Goal: Task Accomplishment & Management: Complete application form

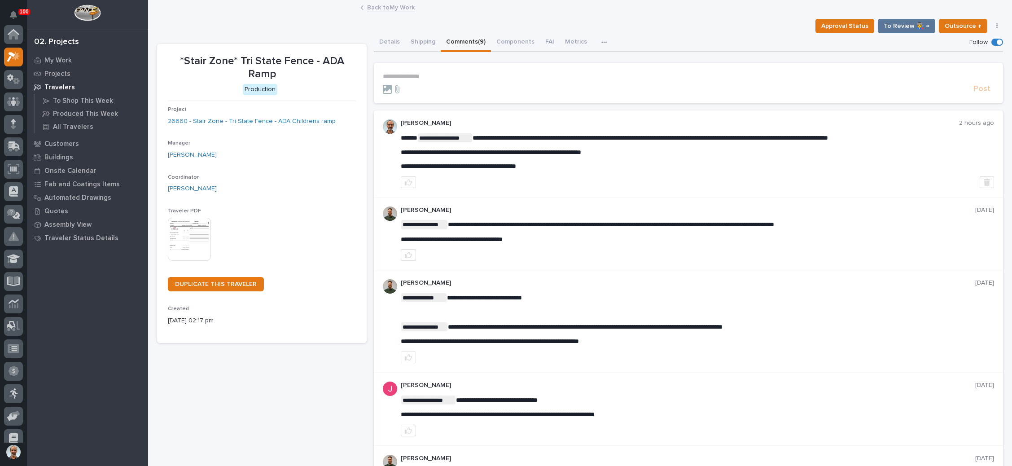
scroll to position [22, 0]
click at [393, 7] on link "Back to My Work" at bounding box center [391, 7] width 48 height 10
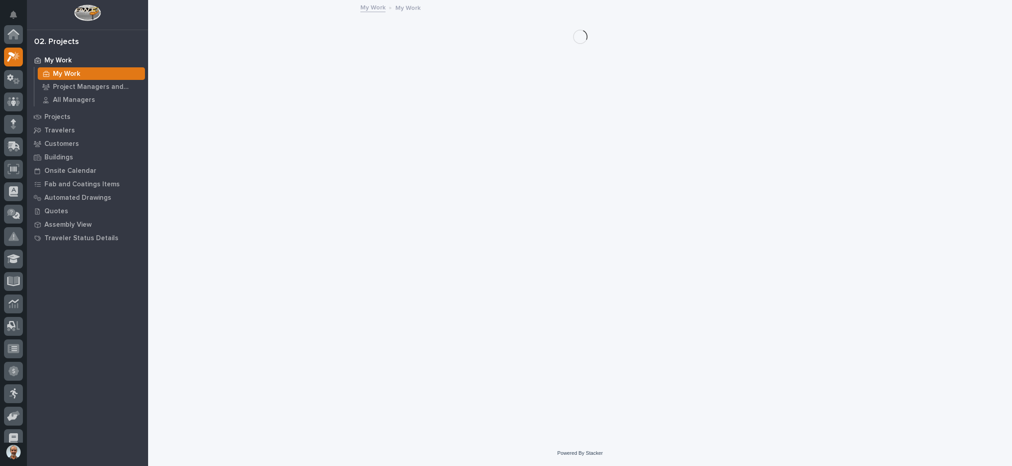
scroll to position [22, 0]
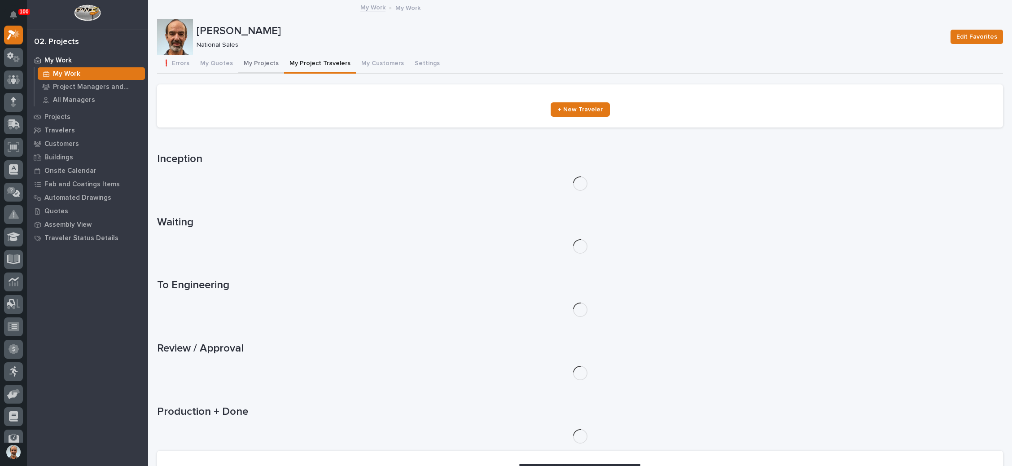
click at [268, 59] on button "My Projects" at bounding box center [261, 64] width 46 height 19
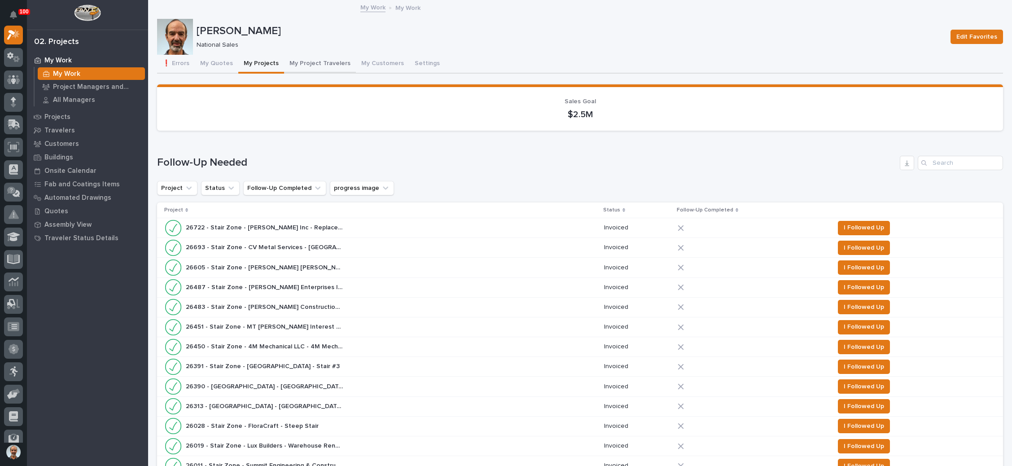
click at [324, 57] on button "My Project Travelers" at bounding box center [320, 64] width 72 height 19
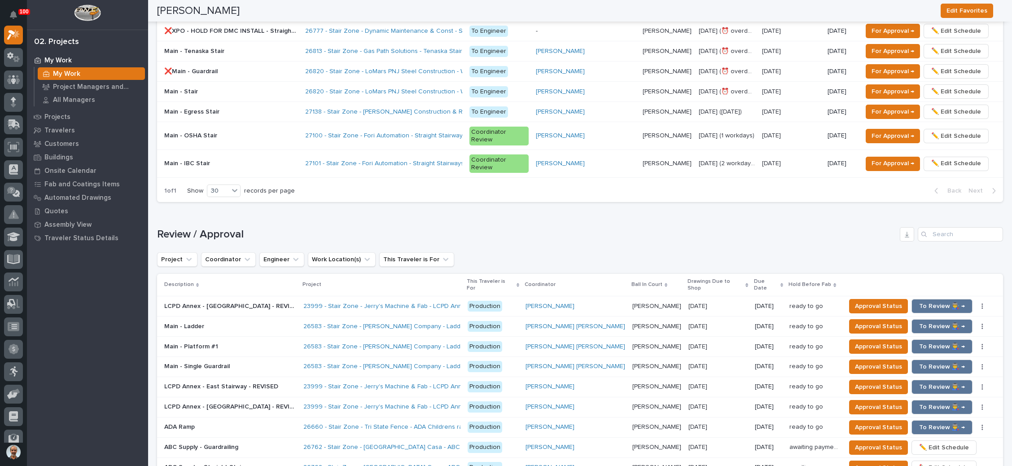
scroll to position [741, 0]
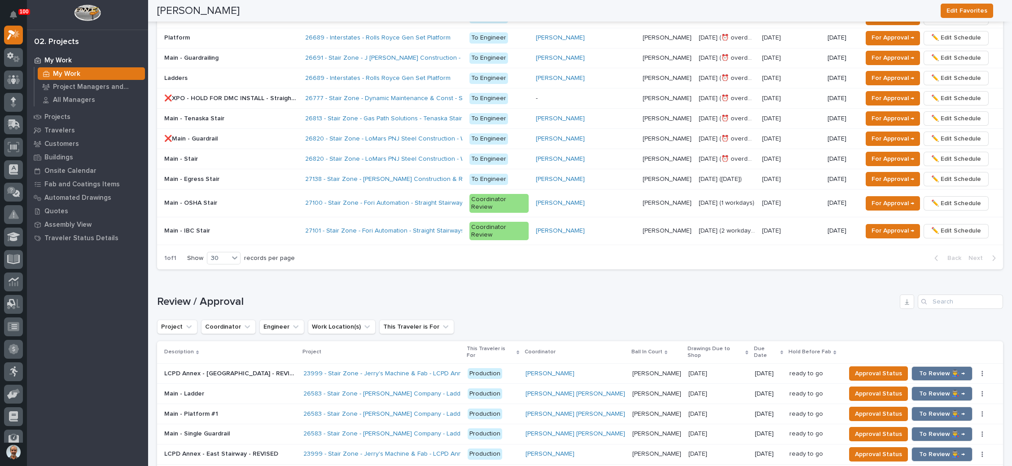
click at [286, 115] on p at bounding box center [231, 119] width 134 height 8
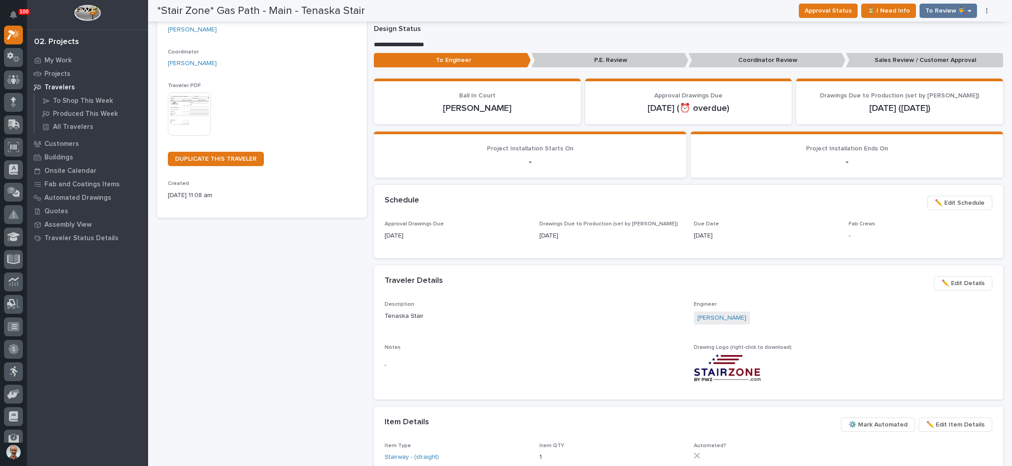
scroll to position [135, 0]
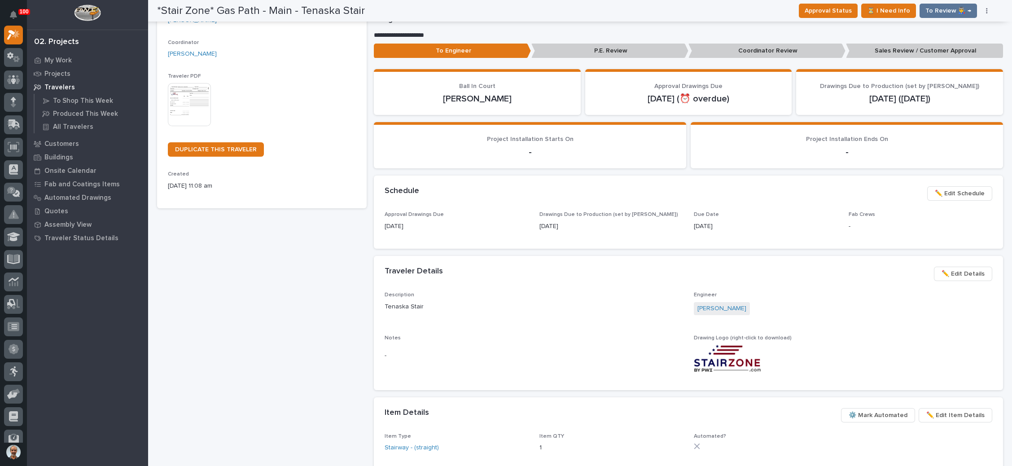
click at [946, 192] on span "✏️ Edit Schedule" at bounding box center [960, 193] width 50 height 11
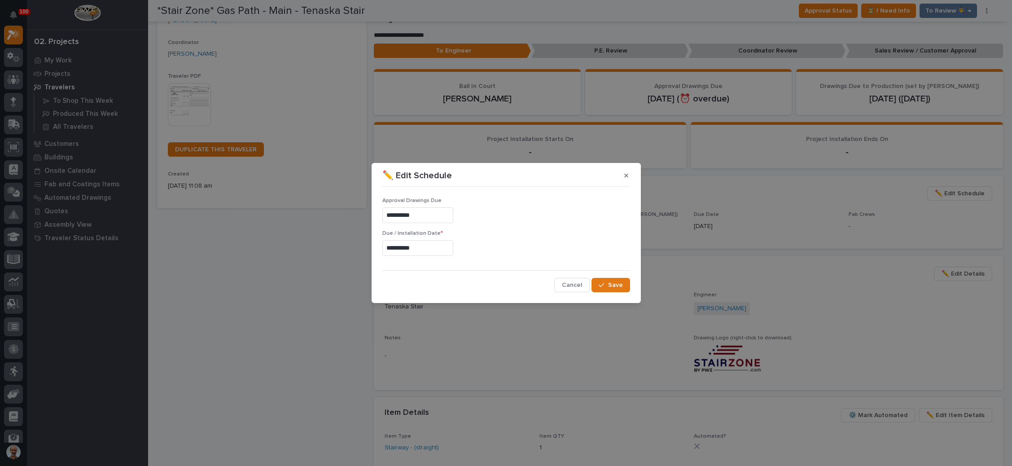
click at [406, 248] on input "**********" at bounding box center [417, 248] width 71 height 16
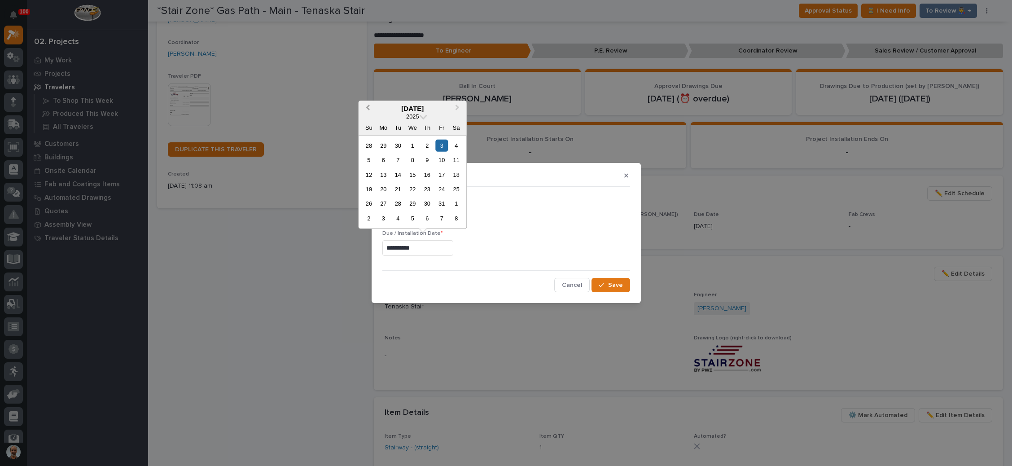
click at [368, 106] on span "Previous Month" at bounding box center [368, 108] width 0 height 12
click at [412, 215] on div "8" at bounding box center [413, 218] width 12 height 12
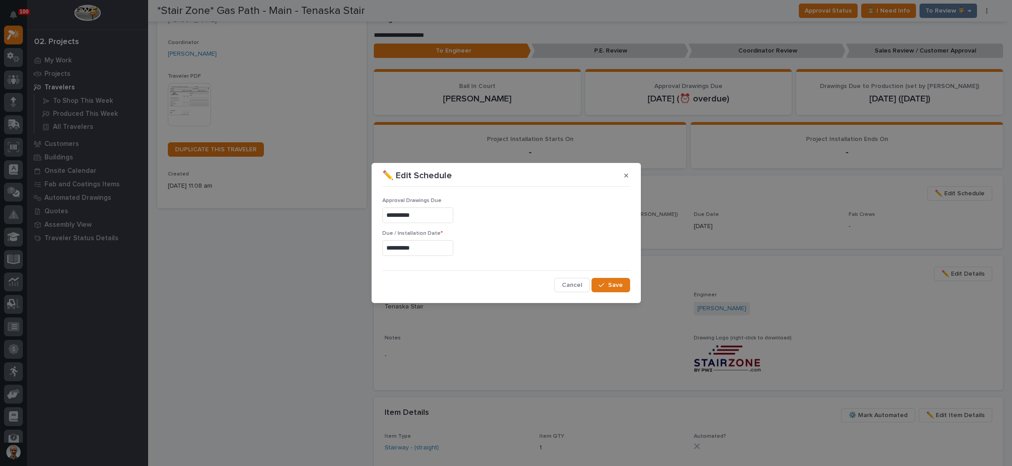
type input "**********"
click at [611, 282] on span "Save" at bounding box center [615, 285] width 15 height 8
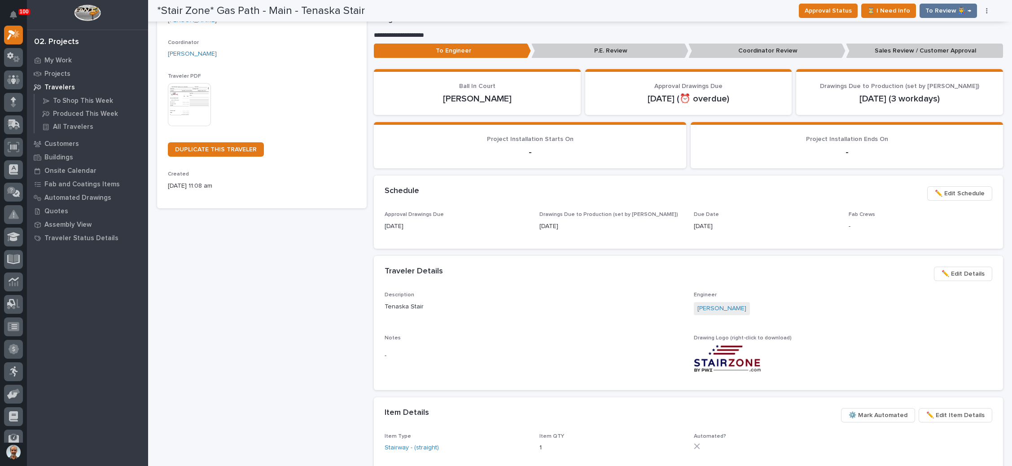
scroll to position [0, 0]
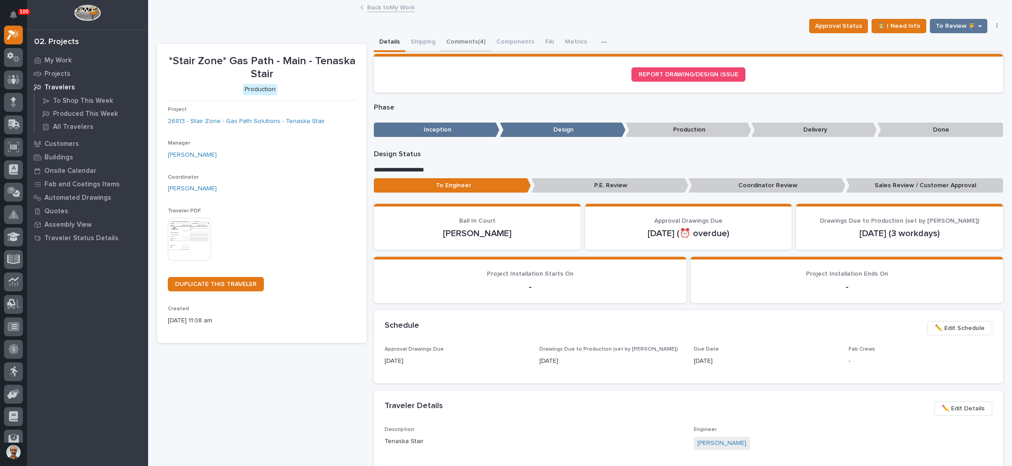
click at [477, 43] on button "Comments (4)" at bounding box center [466, 42] width 50 height 19
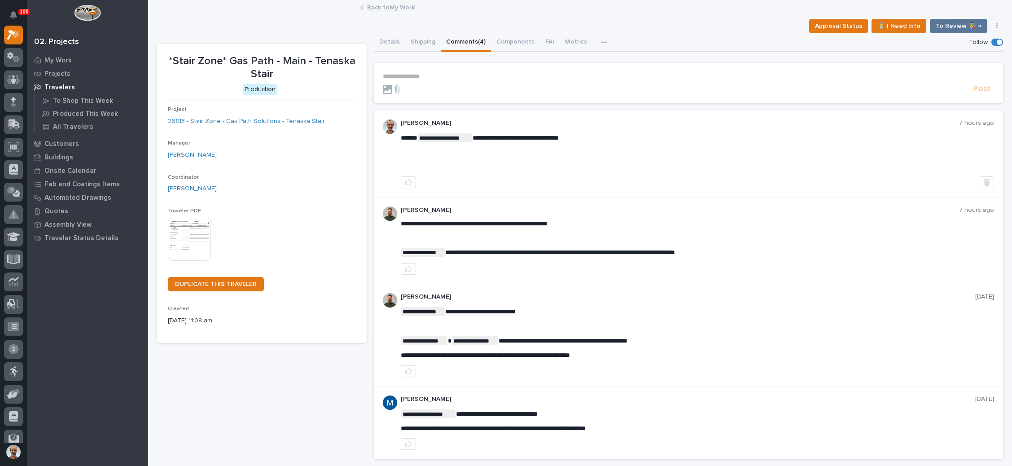
click at [383, 4] on link "Back to My Work" at bounding box center [391, 7] width 48 height 10
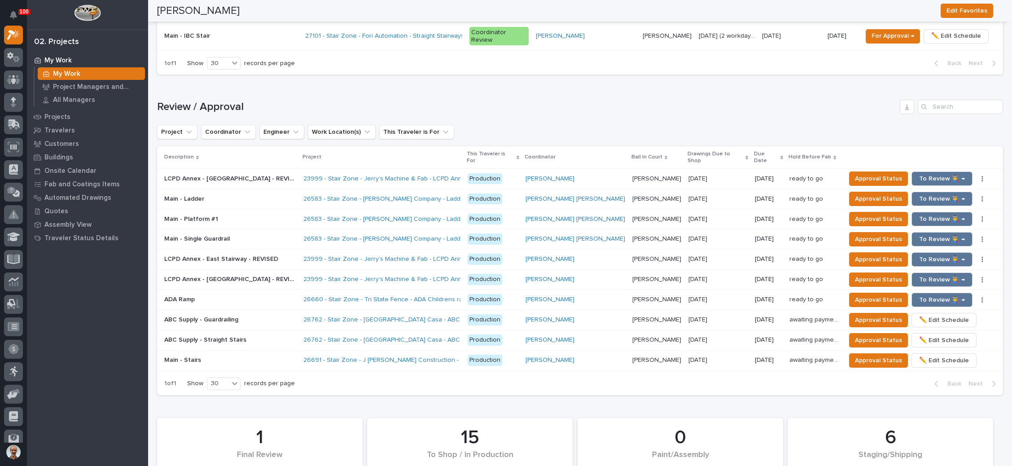
scroll to position [943, 0]
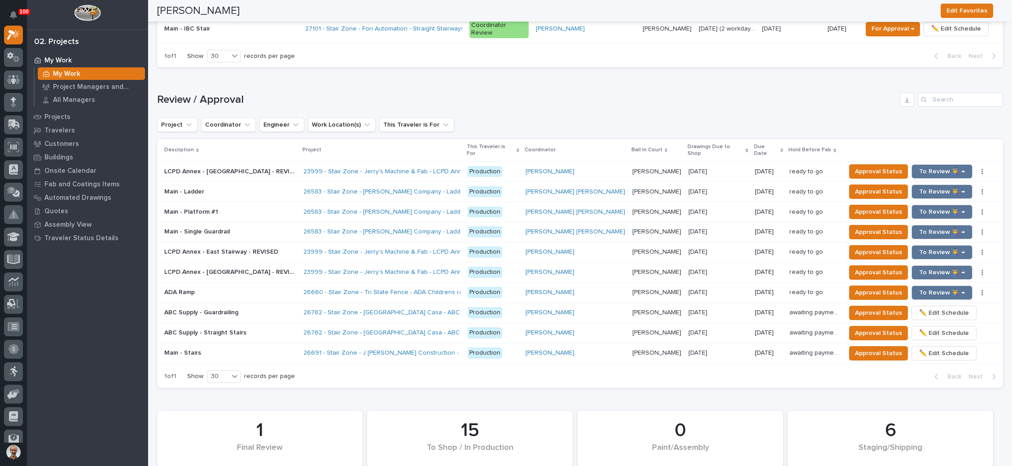
click at [282, 289] on p at bounding box center [230, 293] width 132 height 8
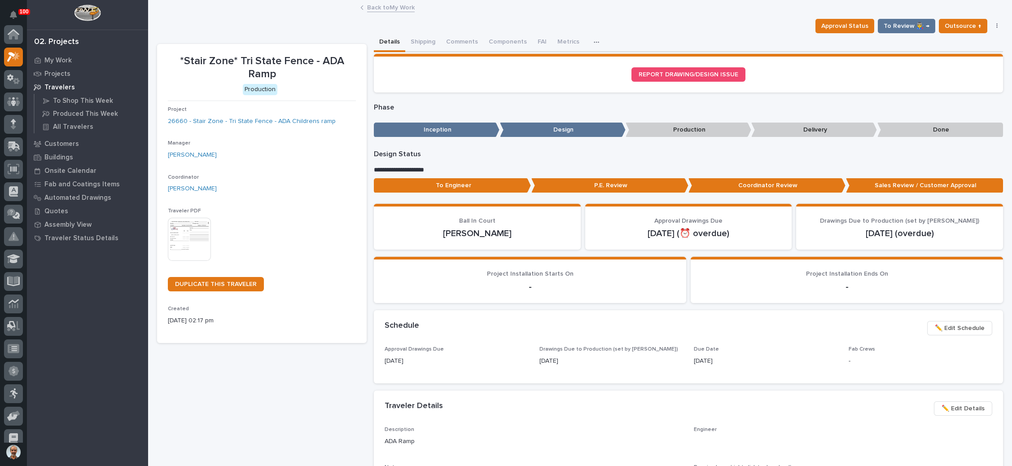
scroll to position [22, 0]
click at [475, 40] on button "Comments (9)" at bounding box center [466, 42] width 50 height 19
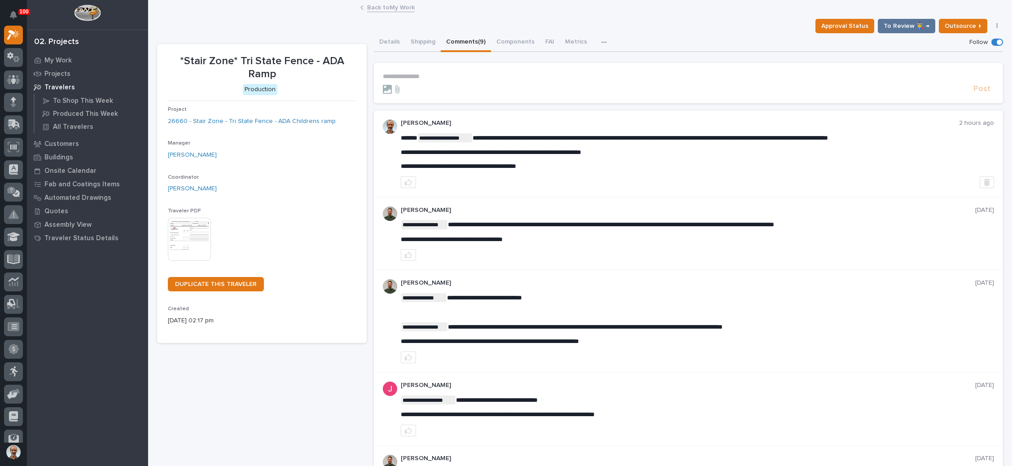
click at [414, 73] on p "**********" at bounding box center [688, 77] width 611 height 8
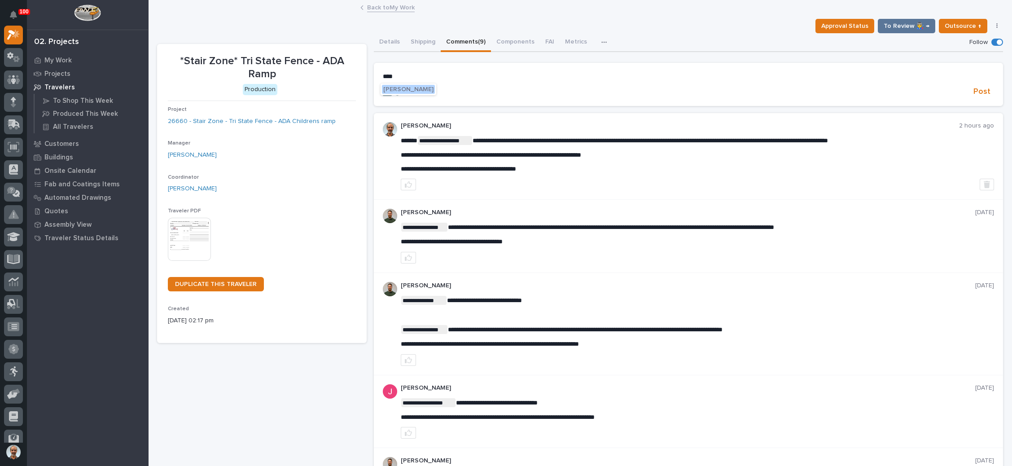
drag, startPoint x: 412, startPoint y: 89, endPoint x: 421, endPoint y: 86, distance: 9.8
click at [413, 88] on span "[PERSON_NAME]" at bounding box center [408, 89] width 50 height 6
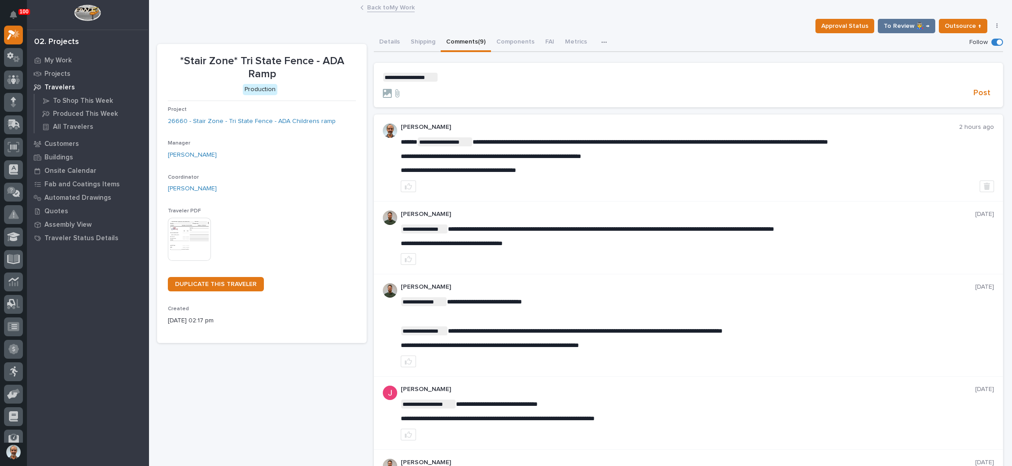
click at [450, 78] on p "**********" at bounding box center [688, 77] width 611 height 9
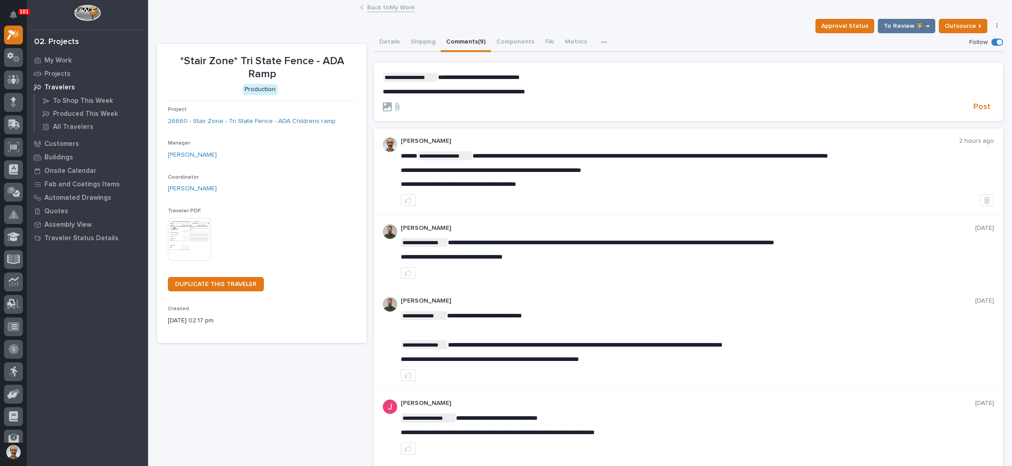
click at [571, 90] on p "**********" at bounding box center [688, 92] width 611 height 8
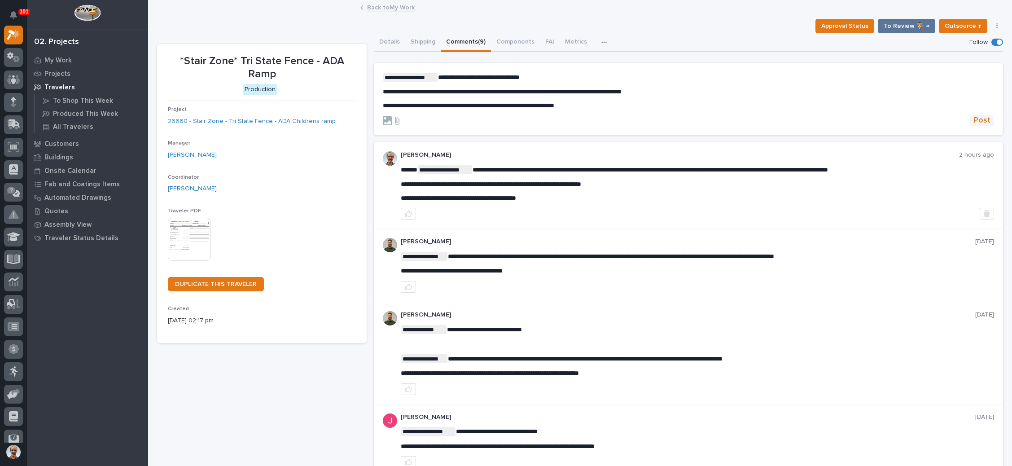
click at [974, 120] on span "Post" at bounding box center [982, 120] width 17 height 10
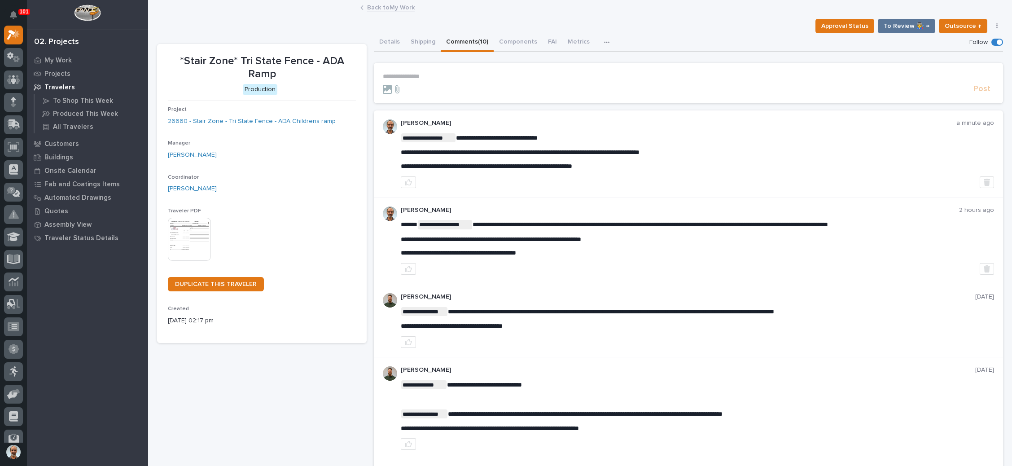
click at [377, 7] on link "Back to My Work" at bounding box center [391, 7] width 48 height 10
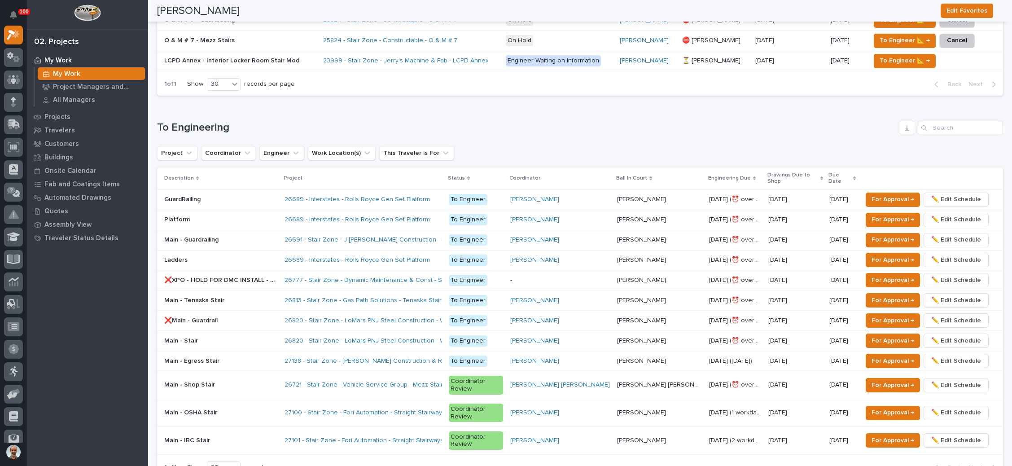
scroll to position [606, 0]
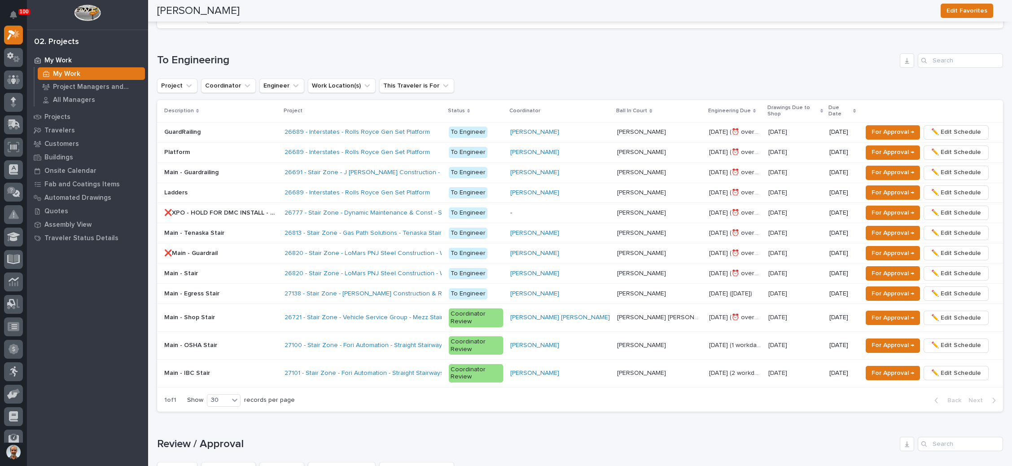
click at [270, 338] on div "Main - OSHA Stair Main - OSHA Stair" at bounding box center [220, 345] width 113 height 15
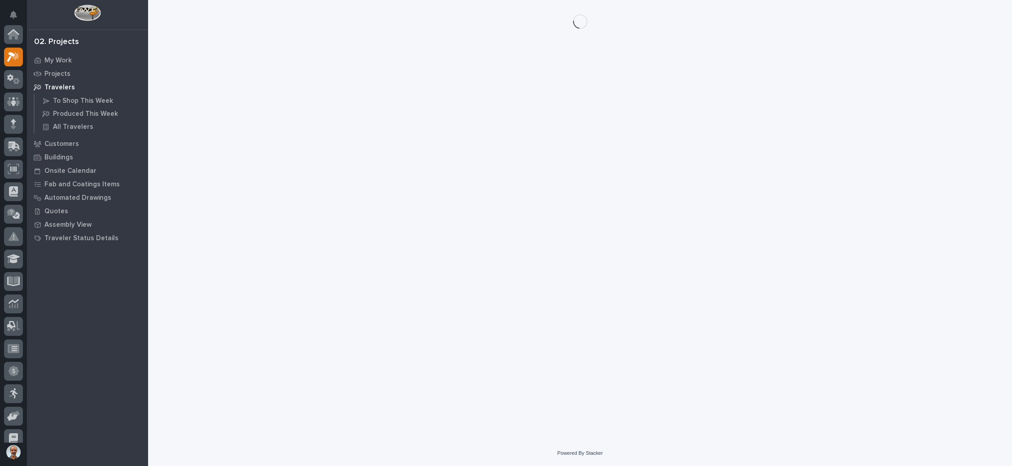
scroll to position [22, 0]
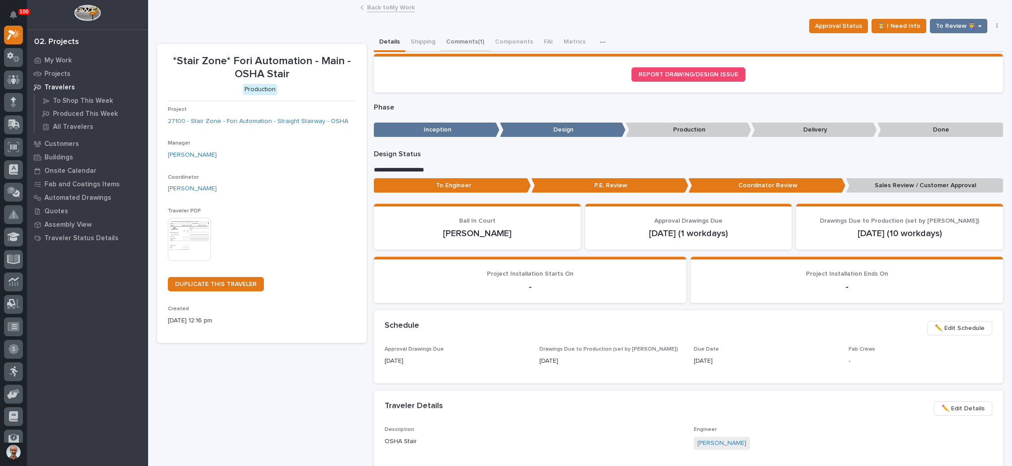
click at [468, 39] on button "Comments (1)" at bounding box center [465, 42] width 49 height 19
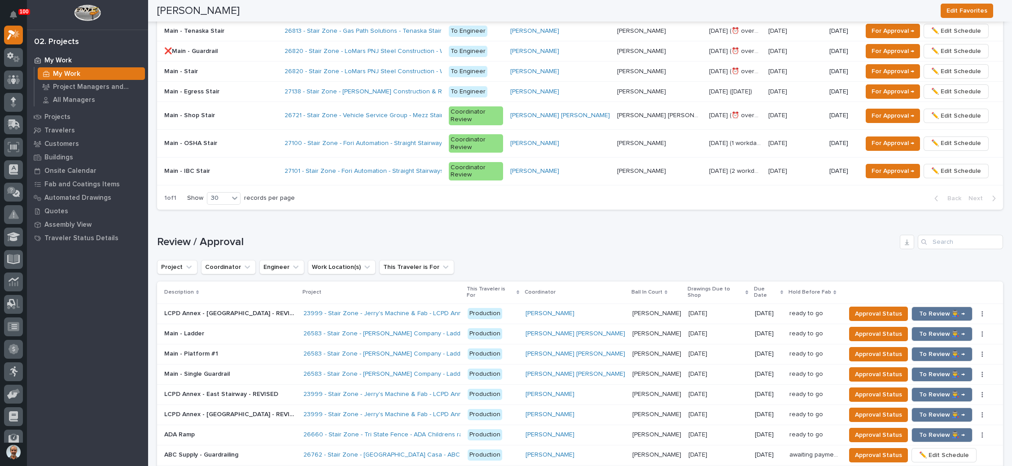
scroll to position [741, 0]
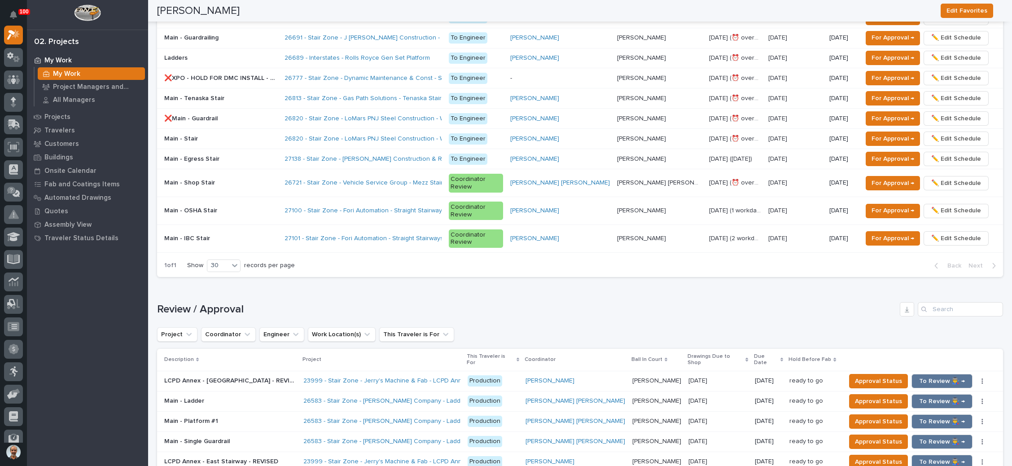
click at [277, 235] on p at bounding box center [220, 239] width 113 height 8
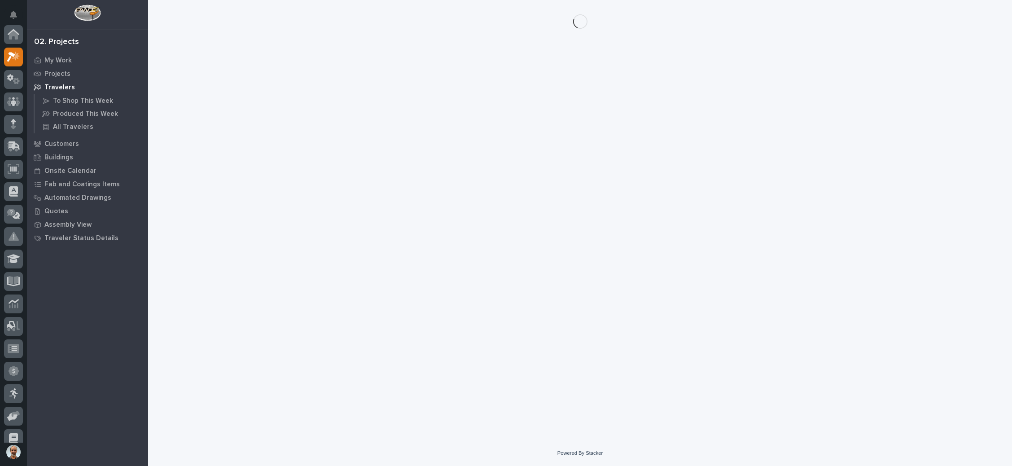
scroll to position [22, 0]
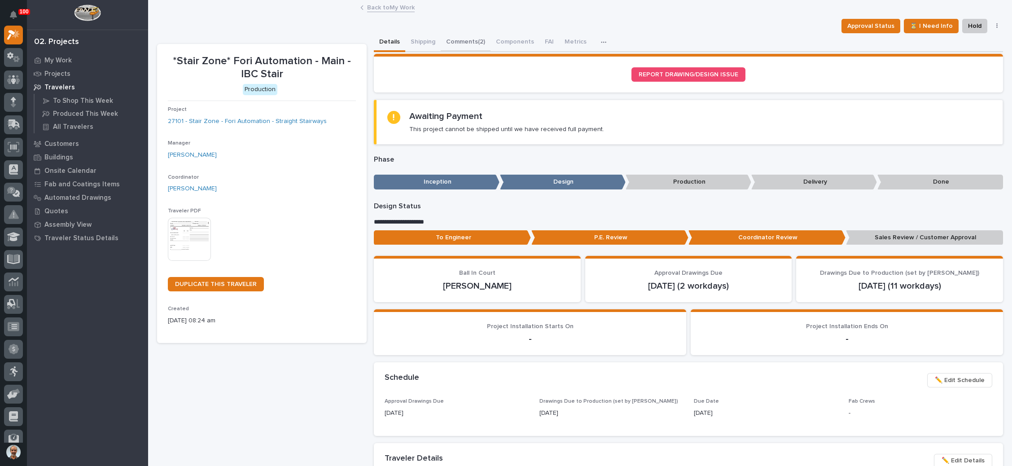
click at [460, 38] on button "Comments (2)" at bounding box center [466, 42] width 50 height 19
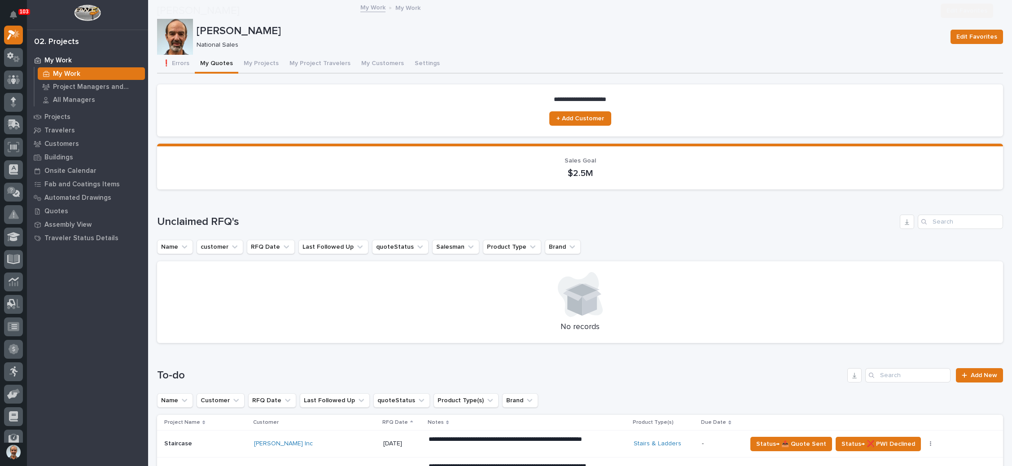
scroll to position [336, 0]
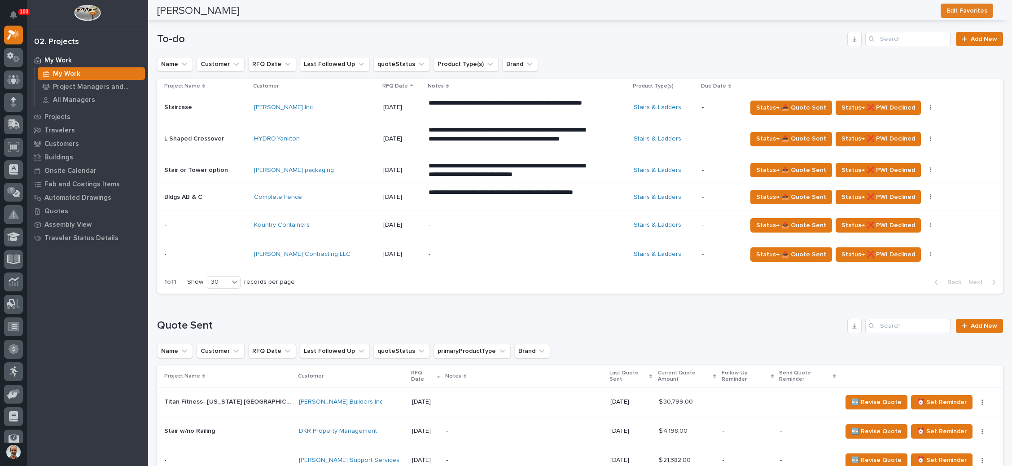
click at [444, 250] on p "-" at bounding box center [507, 254] width 157 height 8
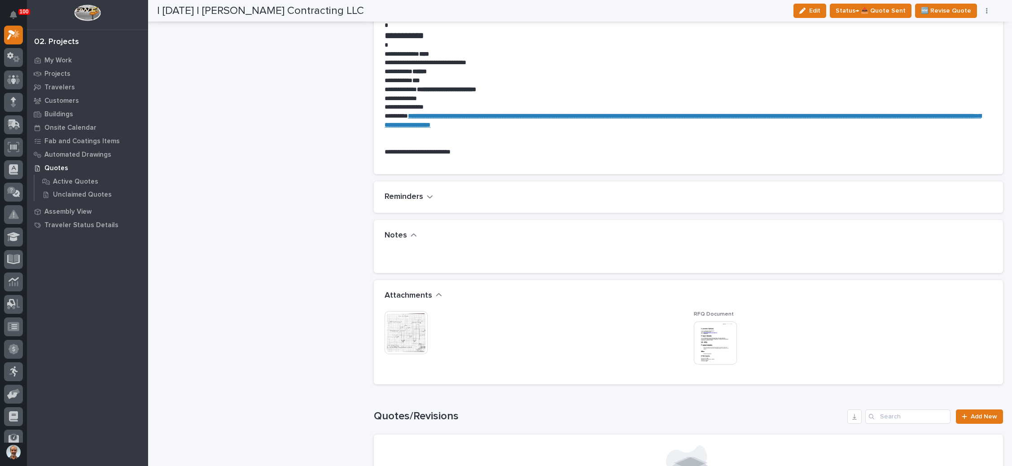
scroll to position [471, 0]
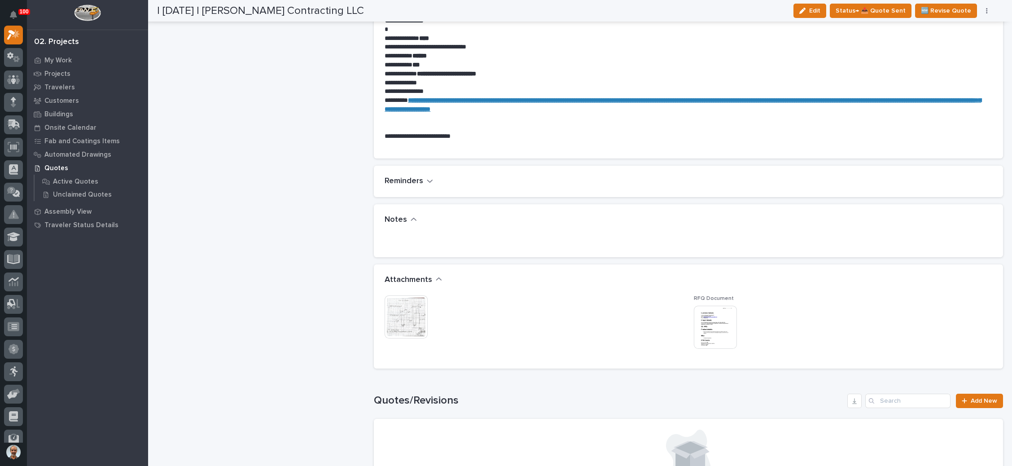
click at [714, 323] on img at bounding box center [715, 327] width 43 height 43
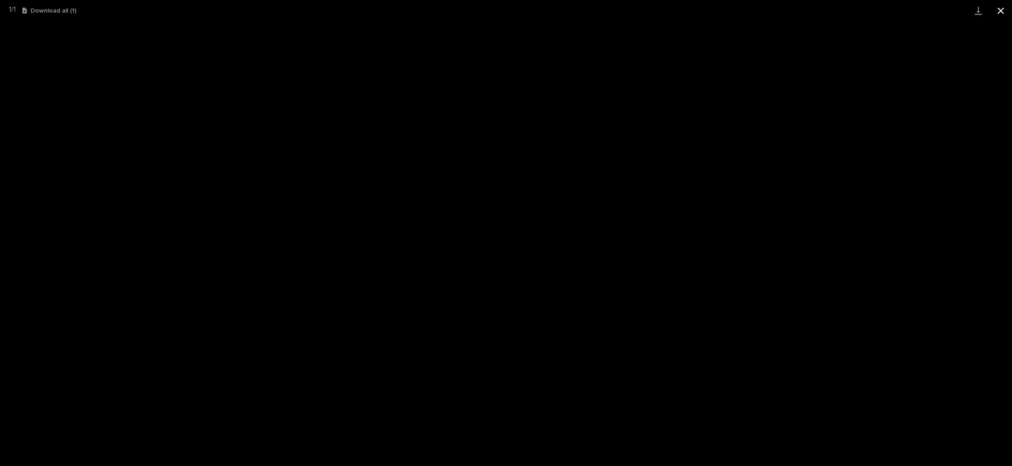
click at [999, 9] on button "Close gallery" at bounding box center [1001, 10] width 22 height 21
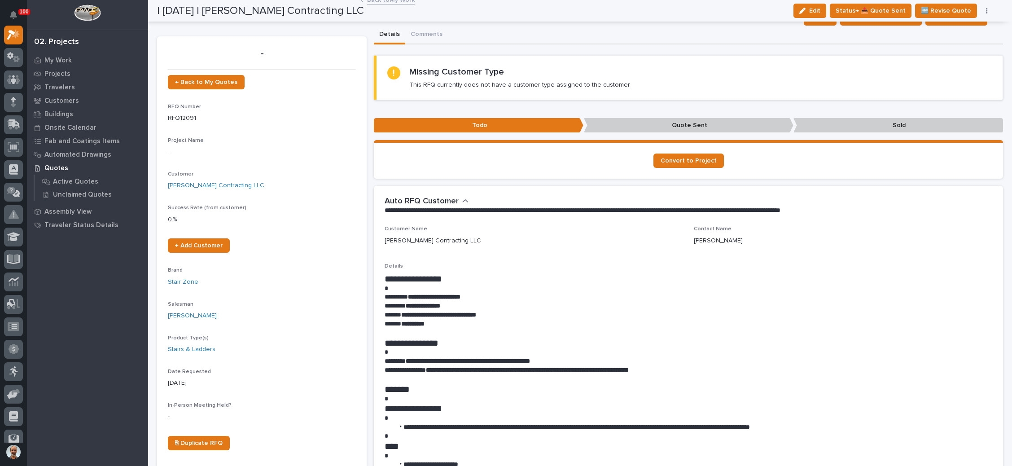
scroll to position [0, 0]
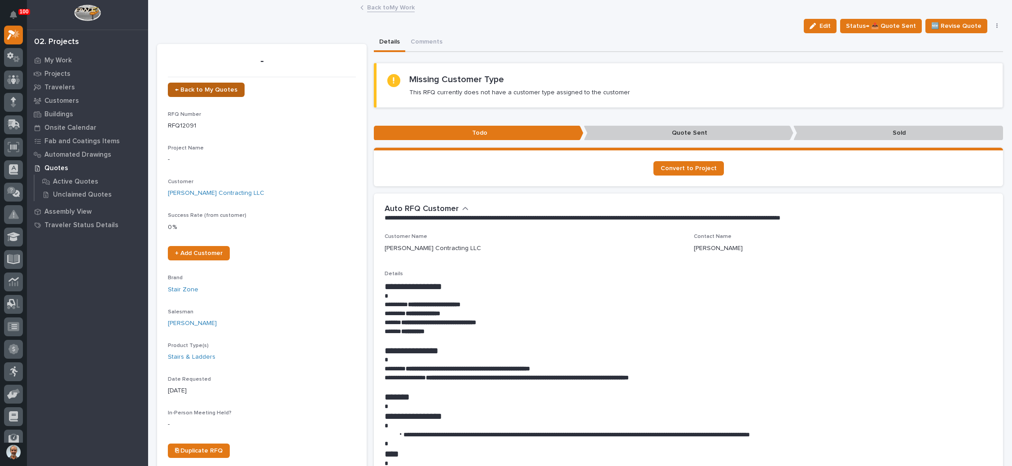
click at [222, 90] on span "← Back to My Quotes" at bounding box center [206, 90] width 62 height 6
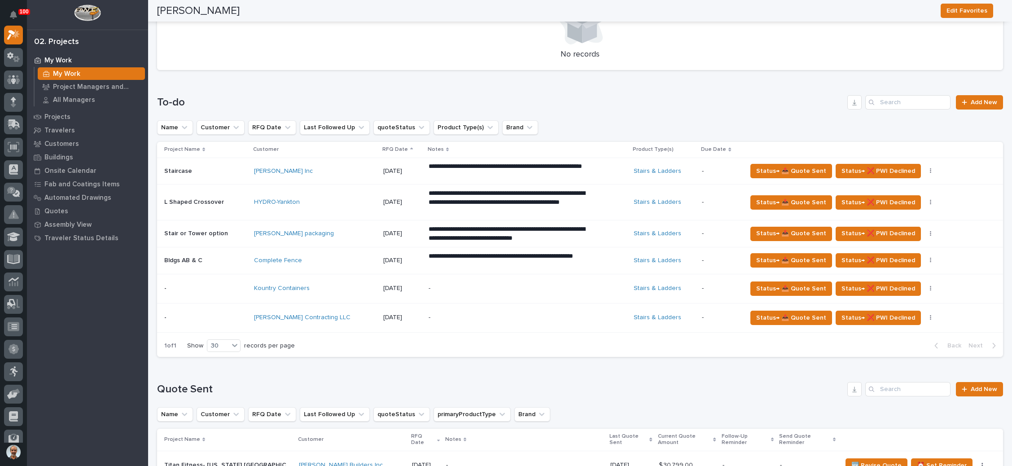
scroll to position [337, 0]
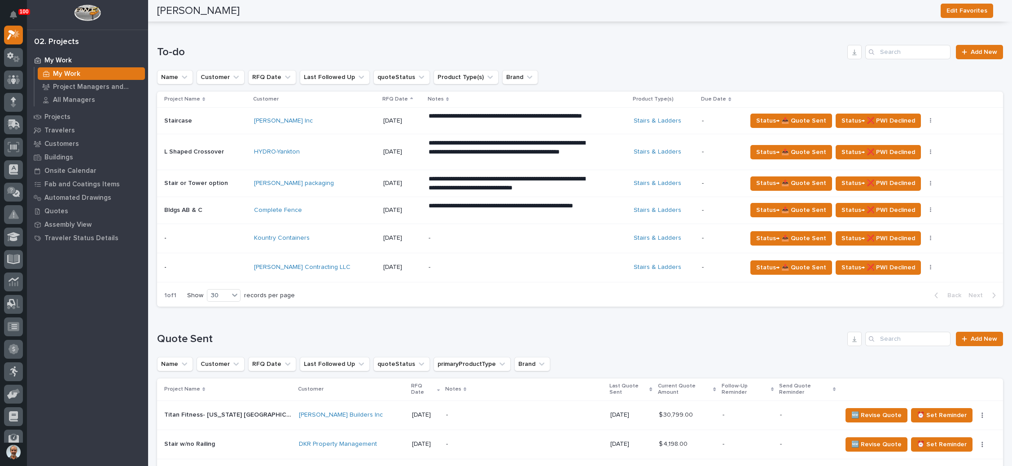
click at [513, 245] on div "-" at bounding box center [507, 238] width 157 height 20
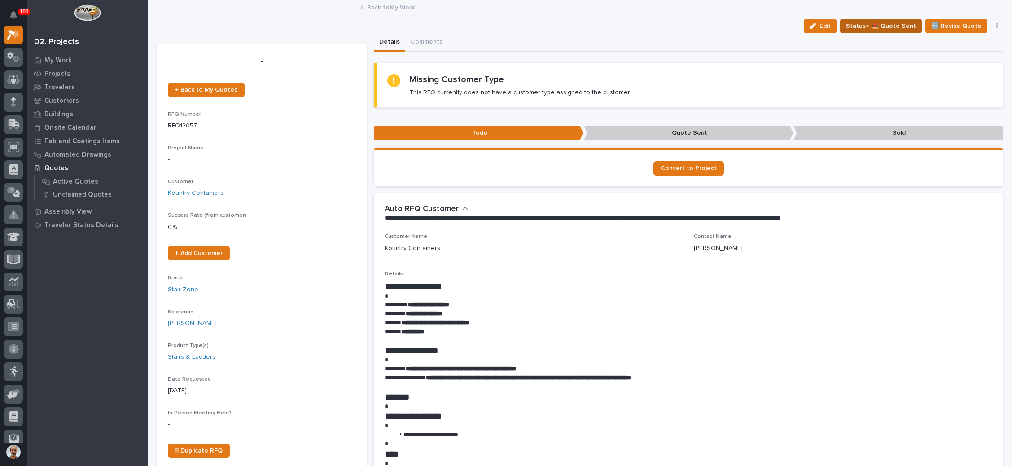
click at [897, 22] on span "Status→ 📤 Quote Sent" at bounding box center [881, 26] width 70 height 11
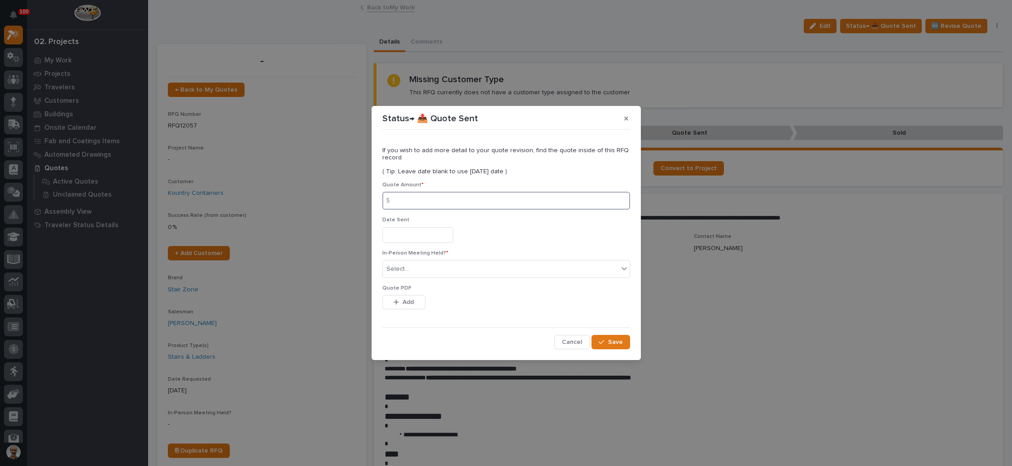
click at [447, 199] on input at bounding box center [506, 201] width 248 height 18
click at [411, 209] on input at bounding box center [506, 201] width 248 height 18
type input "15418"
click at [417, 237] on input "text" at bounding box center [417, 235] width 71 height 16
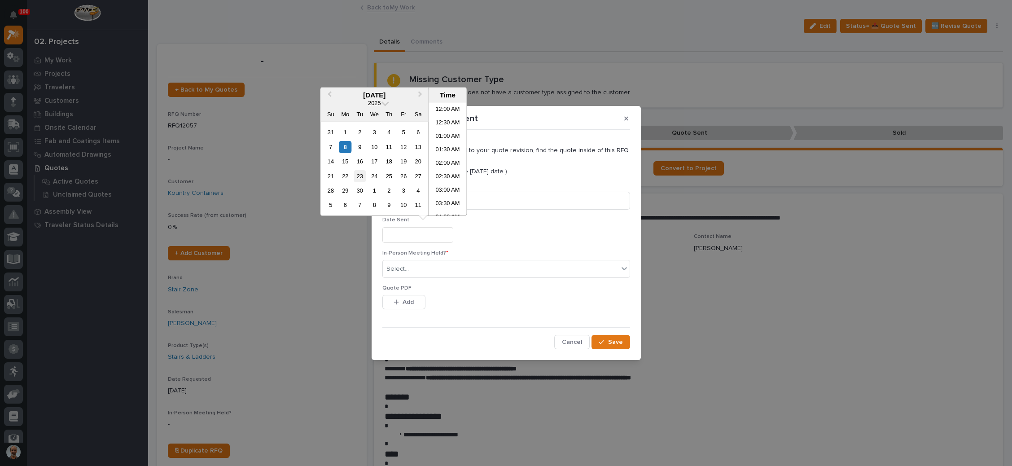
scroll to position [355, 0]
click at [343, 141] on div "8" at bounding box center [345, 147] width 12 height 12
type input "**********"
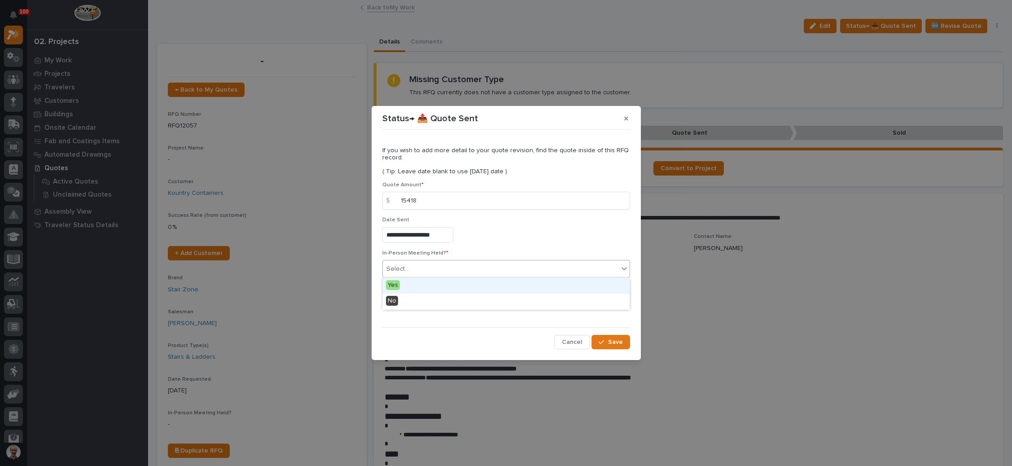
click at [417, 273] on div "Select..." at bounding box center [501, 269] width 236 height 15
click at [433, 305] on div "No" at bounding box center [505, 302] width 247 height 16
click at [430, 305] on div "This file cannot be opened Download File Add" at bounding box center [506, 304] width 248 height 18
click at [414, 302] on button "Add" at bounding box center [403, 302] width 43 height 14
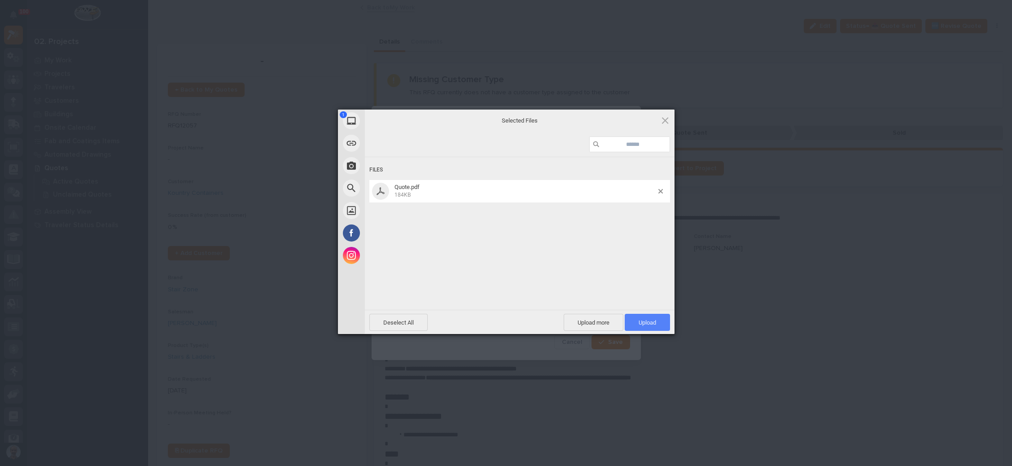
drag, startPoint x: 649, startPoint y: 321, endPoint x: 653, endPoint y: 319, distance: 5.0
click at [649, 321] on span "Upload 1" at bounding box center [648, 322] width 18 height 7
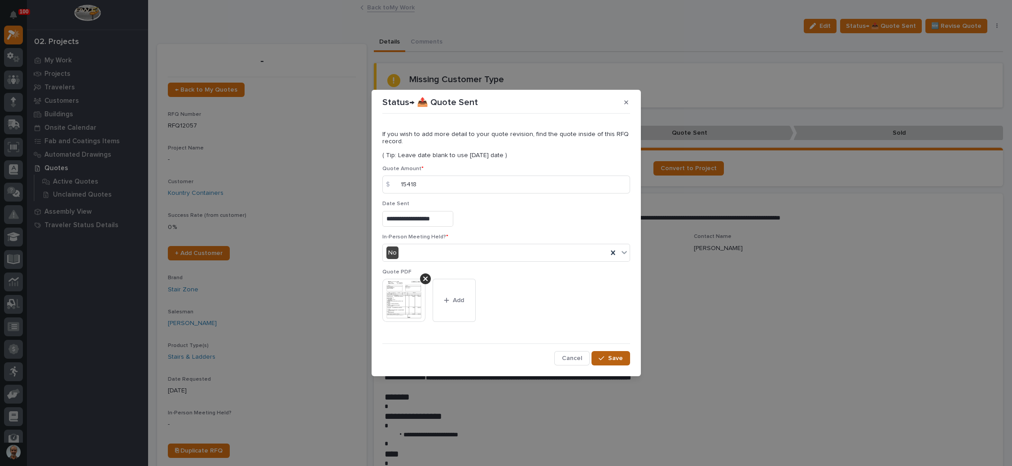
click at [607, 356] on div "button" at bounding box center [603, 358] width 9 height 6
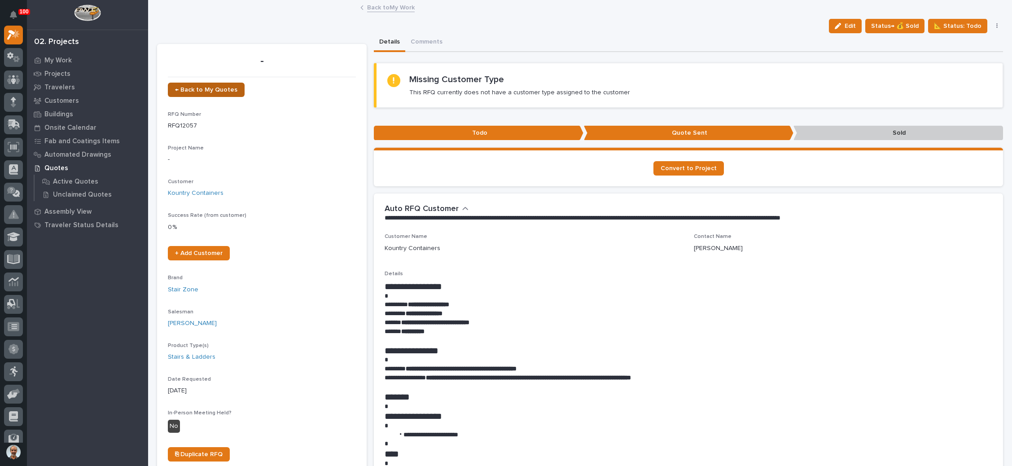
click at [213, 84] on link "← Back to My Quotes" at bounding box center [206, 90] width 77 height 14
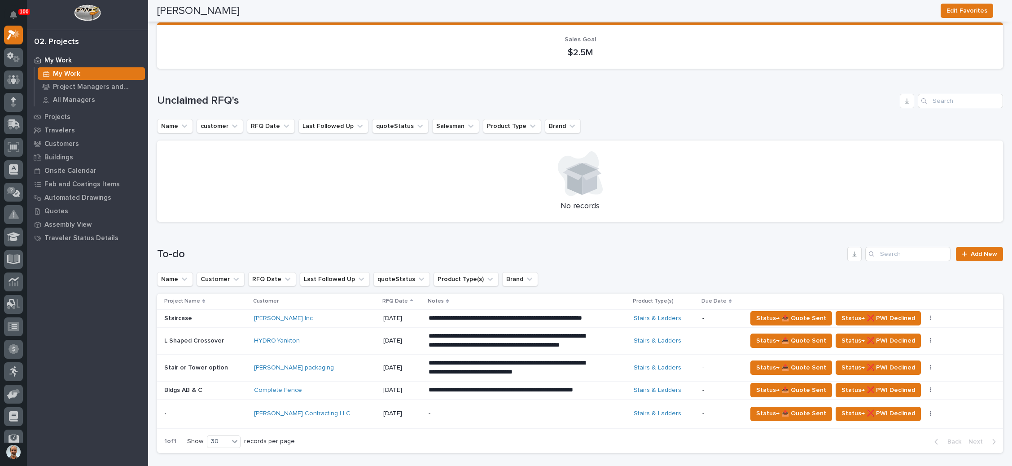
scroll to position [337, 0]
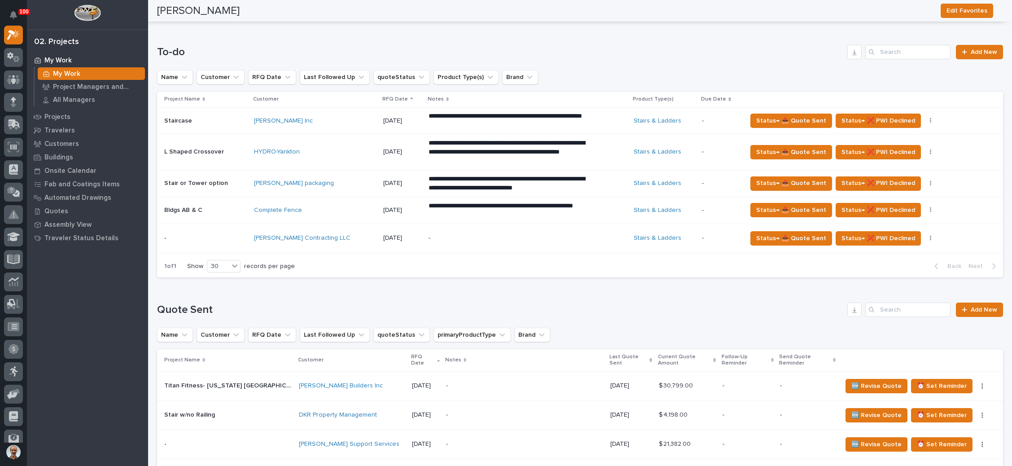
click at [474, 208] on p "**********" at bounding box center [507, 211] width 157 height 18
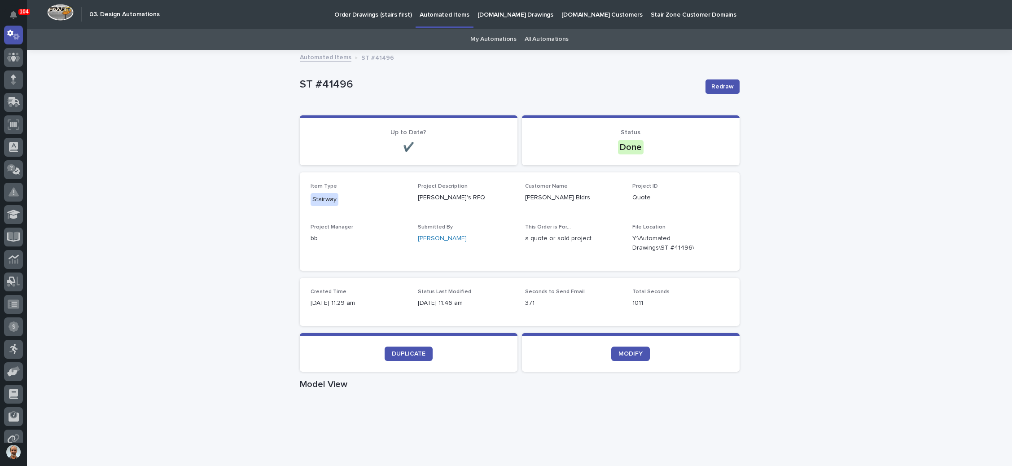
click at [376, 13] on p "Order Drawings (stairs first)" at bounding box center [372, 9] width 77 height 19
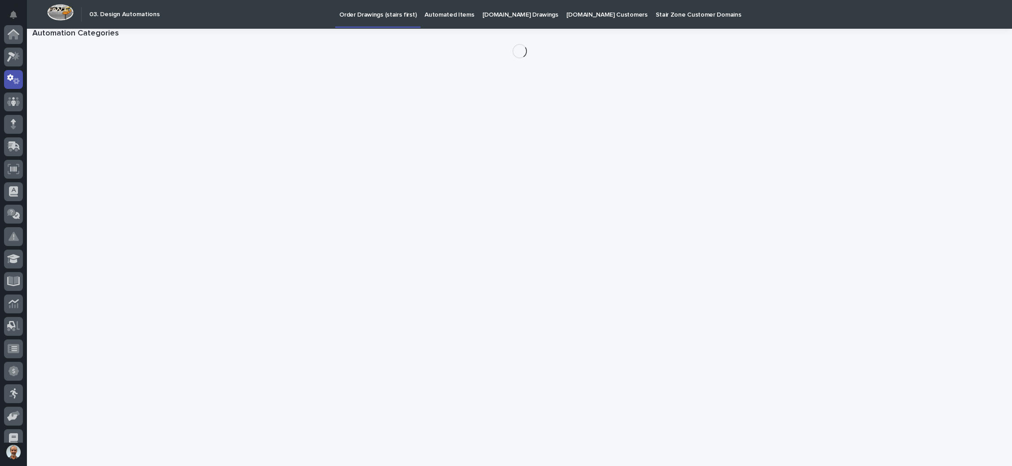
scroll to position [44, 0]
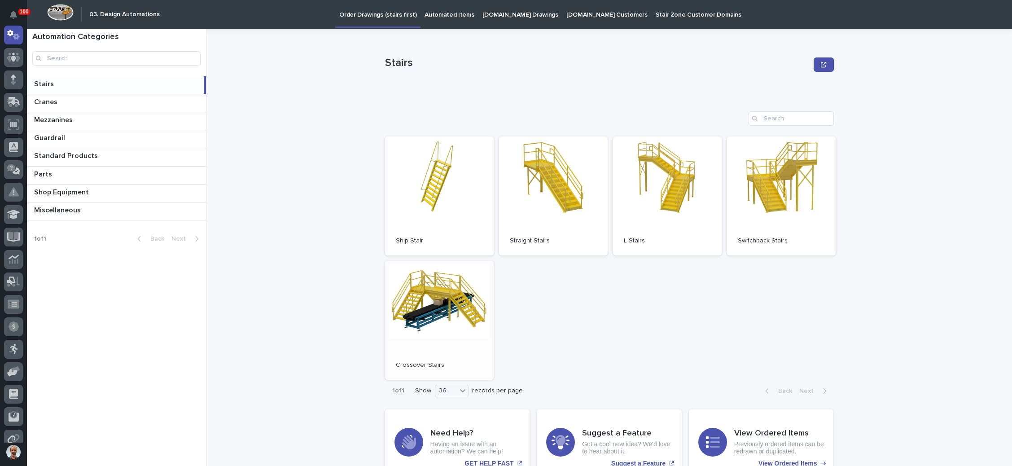
click at [439, 294] on link "Open" at bounding box center [439, 320] width 109 height 119
click at [544, 204] on link "Open" at bounding box center [553, 195] width 109 height 119
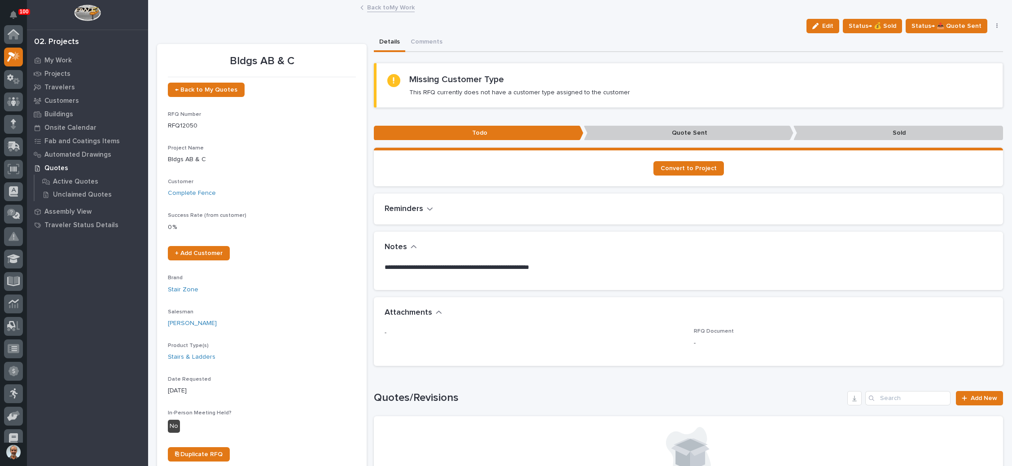
scroll to position [22, 0]
click at [201, 86] on link "← Back to My Quotes" at bounding box center [206, 90] width 77 height 14
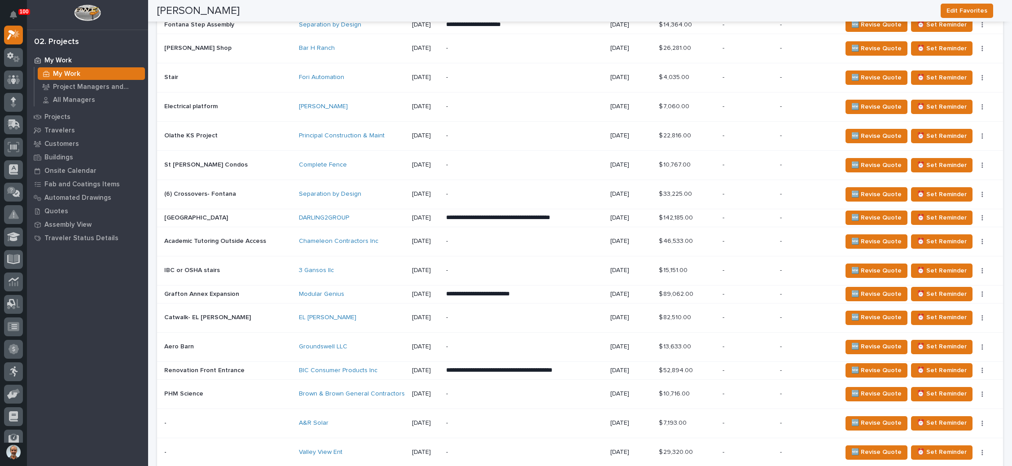
scroll to position [875, 0]
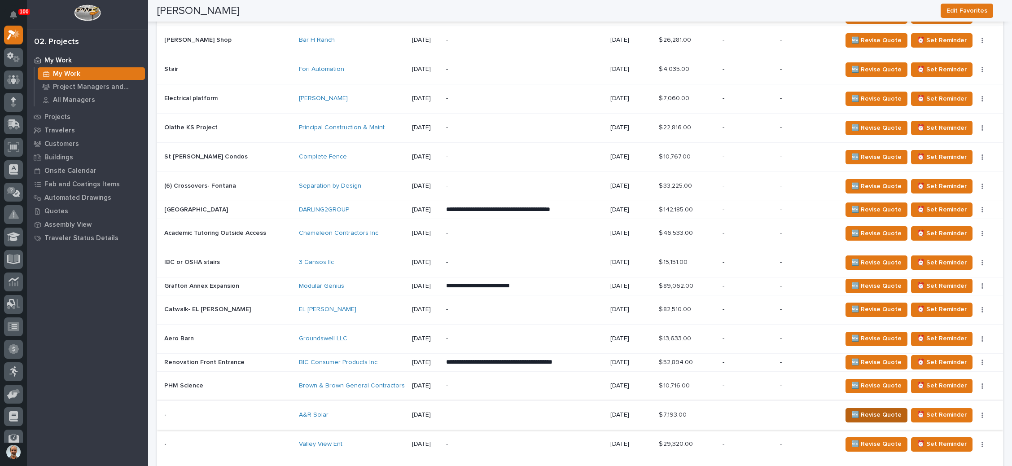
click at [868, 409] on span "🆕 Revise Quote" at bounding box center [876, 414] width 50 height 11
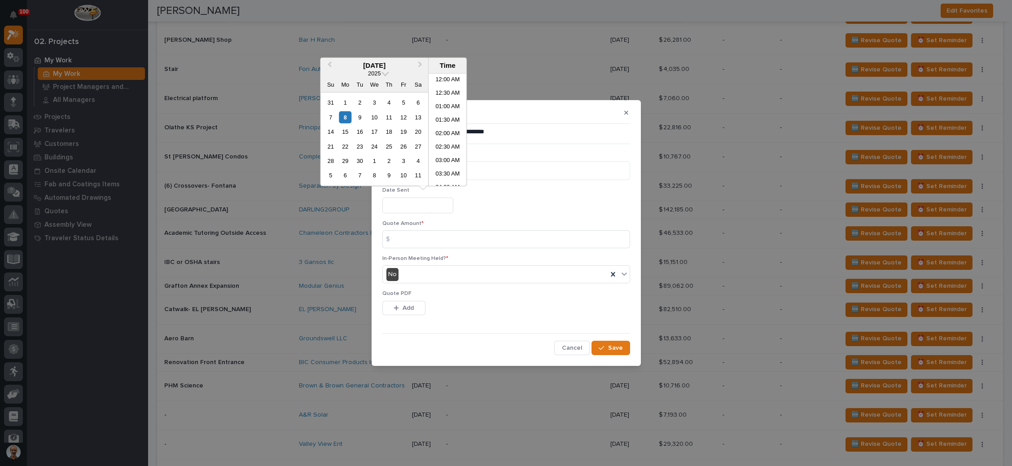
click at [413, 206] on input "text" at bounding box center [417, 205] width 71 height 16
click at [388, 101] on div "4" at bounding box center [389, 102] width 12 height 12
type input "**********"
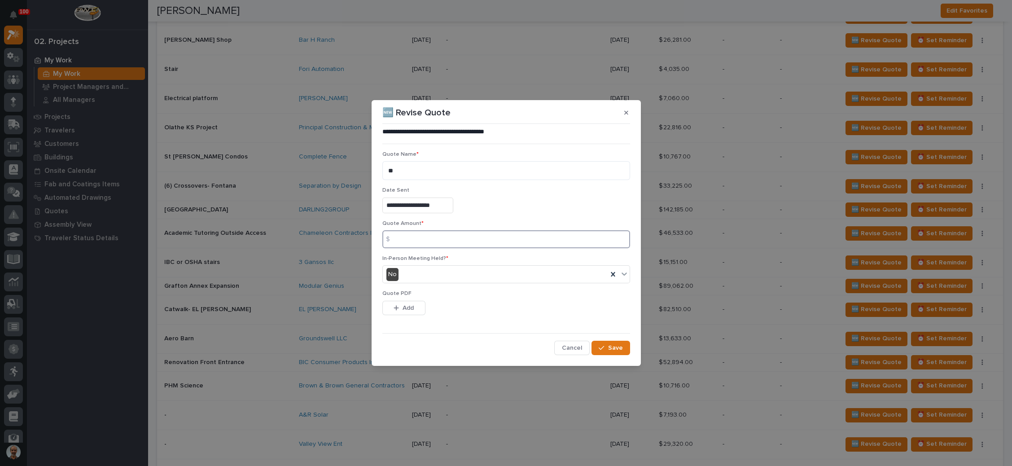
drag, startPoint x: 430, startPoint y: 240, endPoint x: 465, endPoint y: 237, distance: 34.3
click at [431, 239] on input at bounding box center [506, 239] width 248 height 18
click at [431, 235] on input at bounding box center [506, 239] width 248 height 18
type input "8488"
click at [401, 303] on button "Add" at bounding box center [403, 308] width 43 height 14
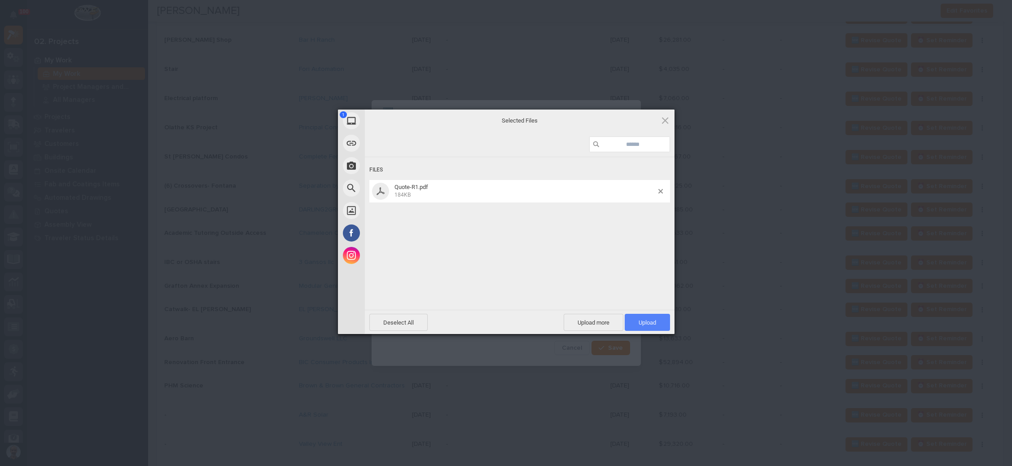
click at [642, 317] on span "Upload 1" at bounding box center [647, 322] width 45 height 17
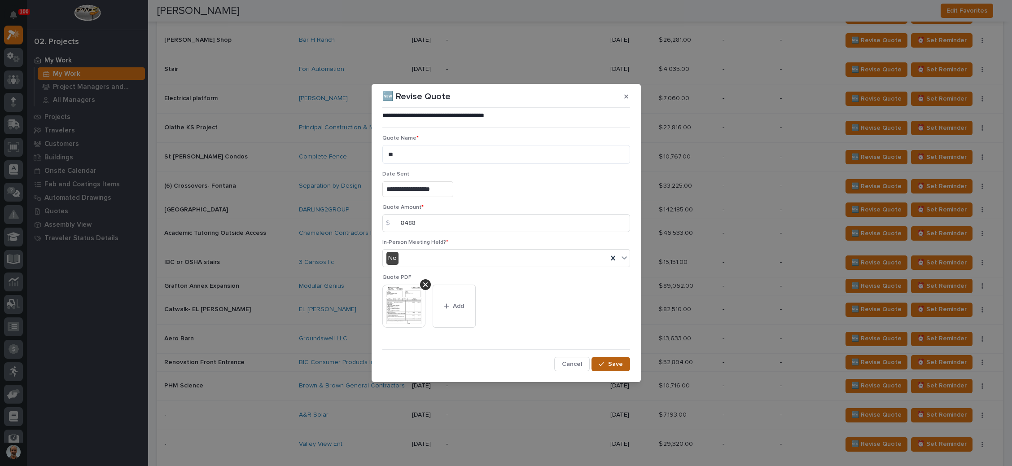
click at [604, 364] on icon "button" at bounding box center [601, 364] width 5 height 6
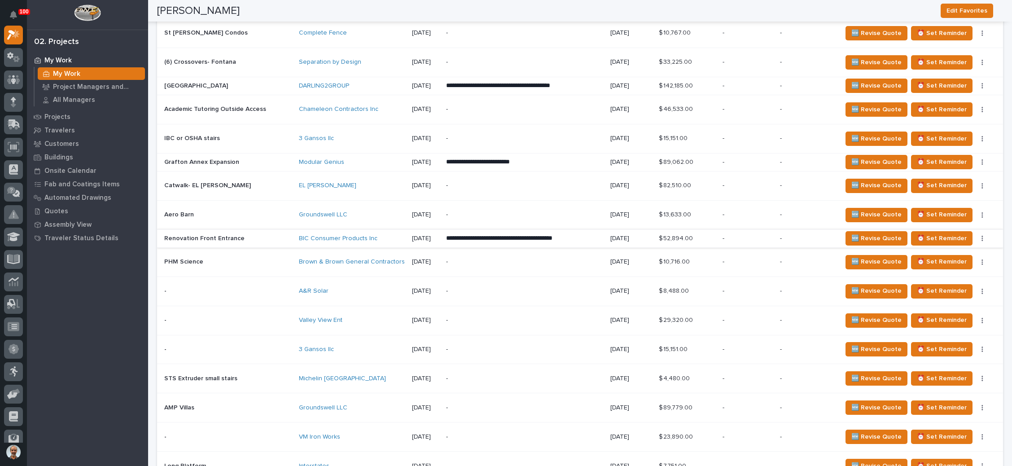
scroll to position [1010, 0]
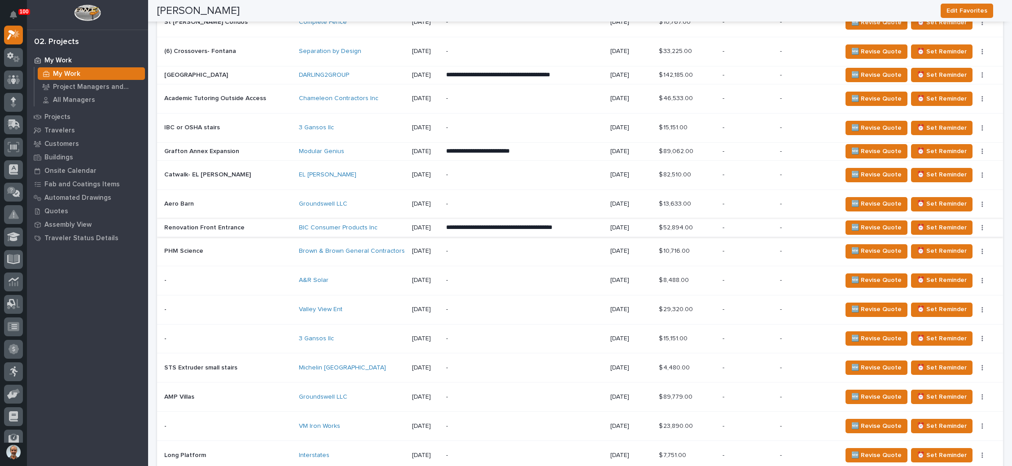
click at [457, 276] on p "-" at bounding box center [524, 280] width 157 height 8
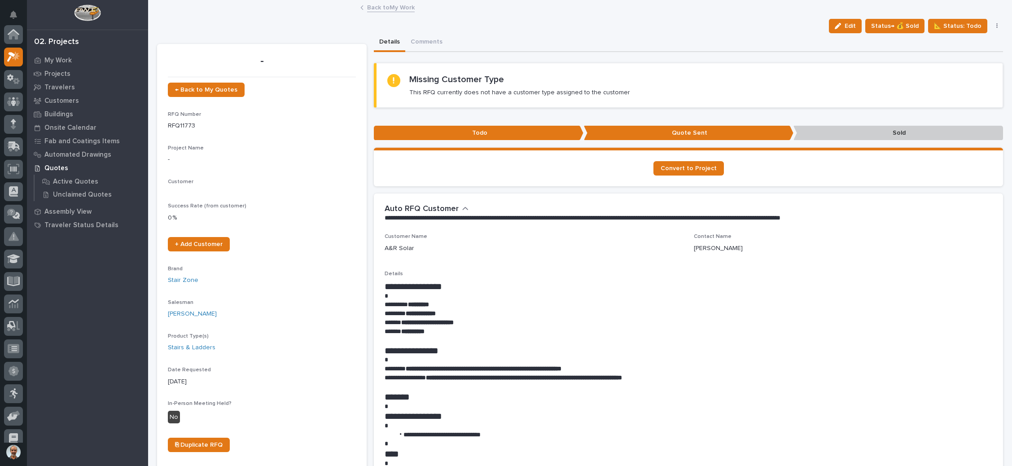
scroll to position [22, 0]
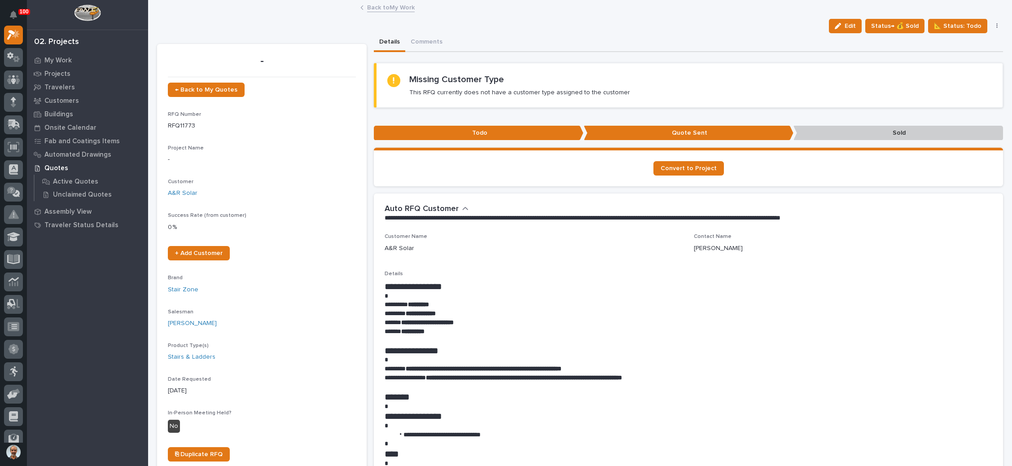
click at [838, 23] on div "button" at bounding box center [840, 26] width 10 height 6
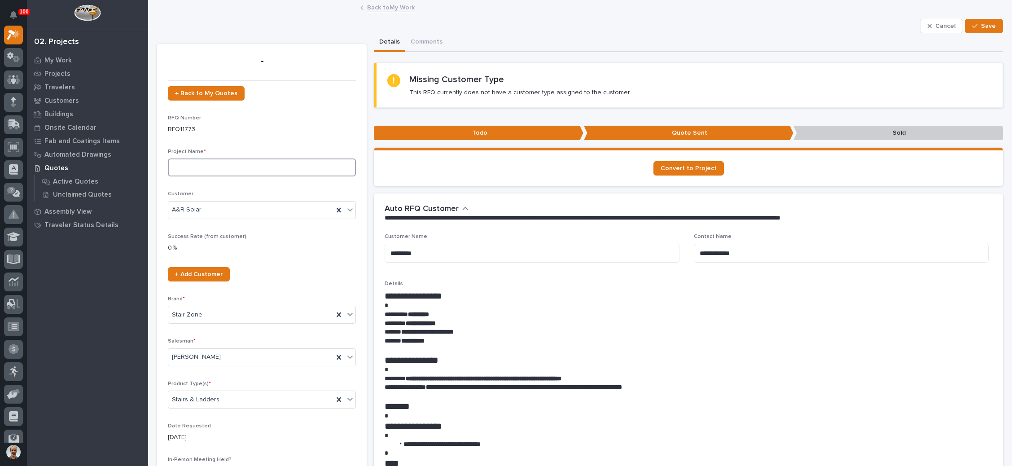
click at [208, 166] on input at bounding box center [262, 167] width 188 height 18
type input "Battery Platform"
click at [971, 19] on button "Save" at bounding box center [984, 26] width 38 height 14
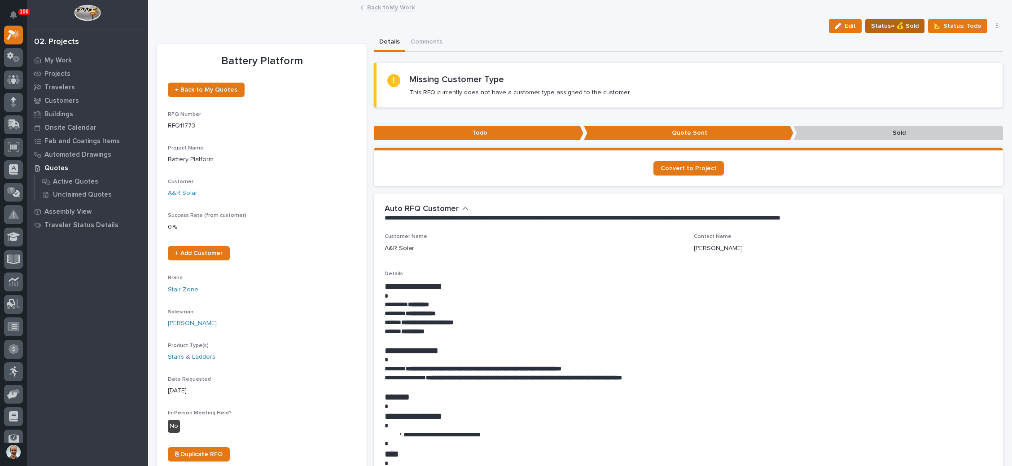
click at [905, 25] on span "Status→ 💰 Sold" at bounding box center [895, 26] width 48 height 11
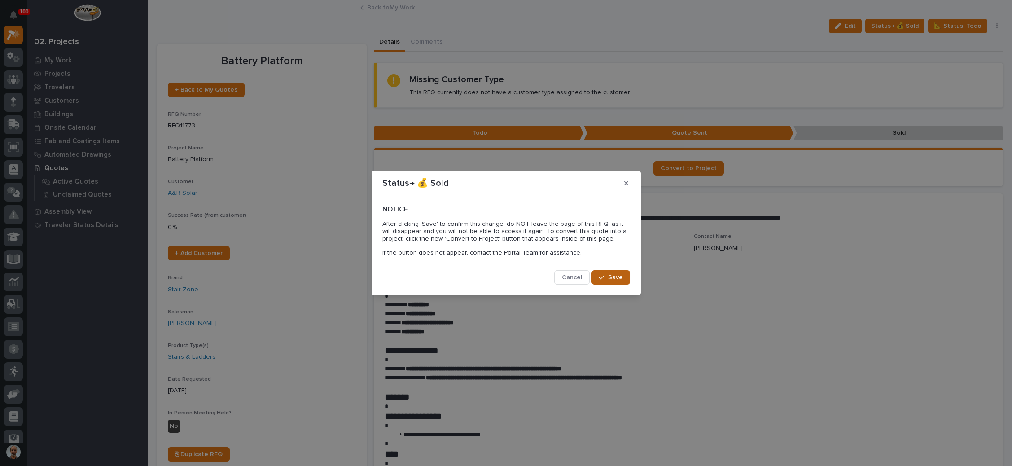
click at [600, 272] on button "Save" at bounding box center [611, 277] width 38 height 14
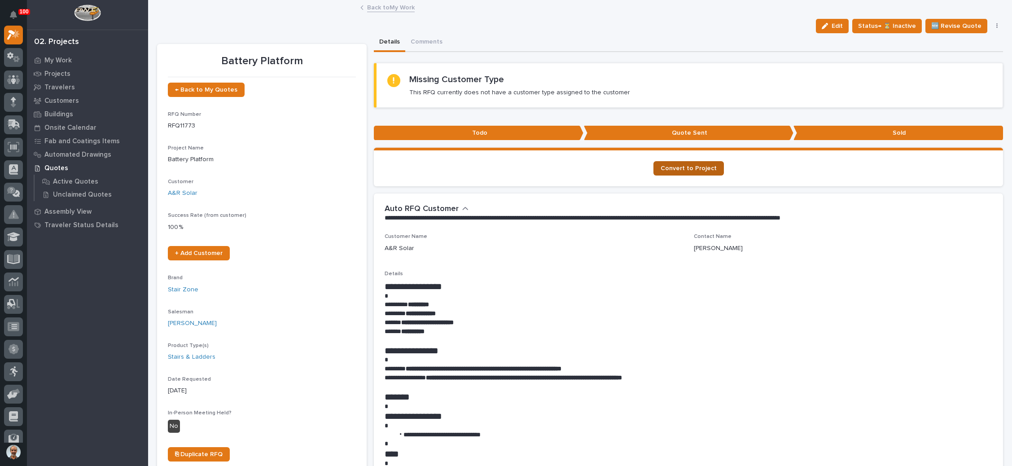
click at [688, 167] on span "Convert to Project" at bounding box center [689, 168] width 56 height 6
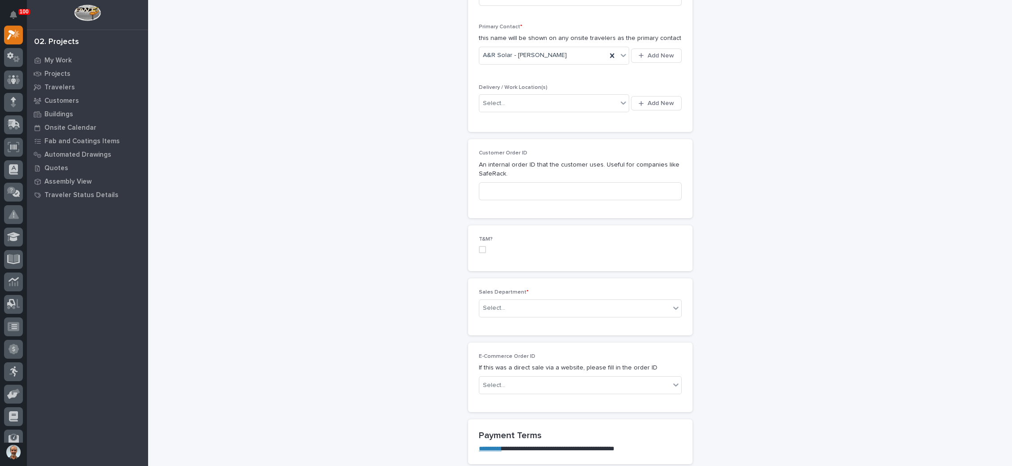
scroll to position [337, 0]
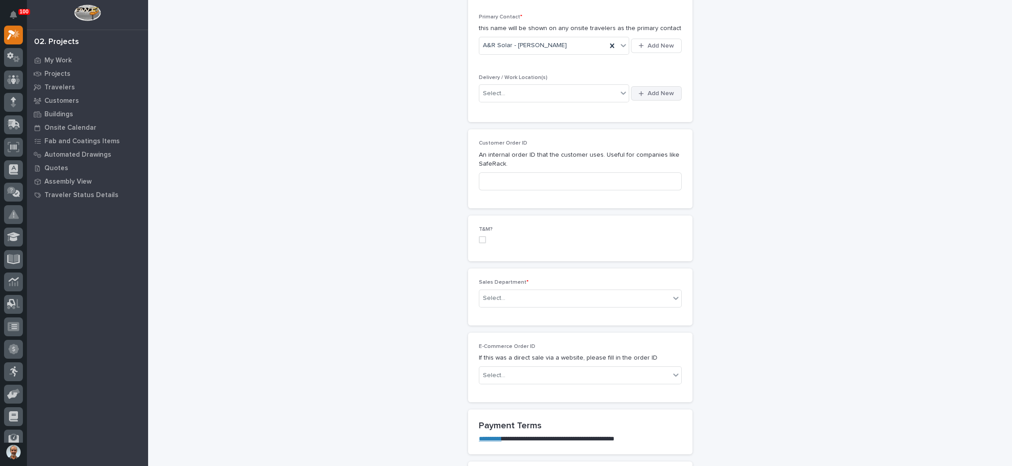
click at [648, 92] on span "Add New" at bounding box center [661, 93] width 26 height 8
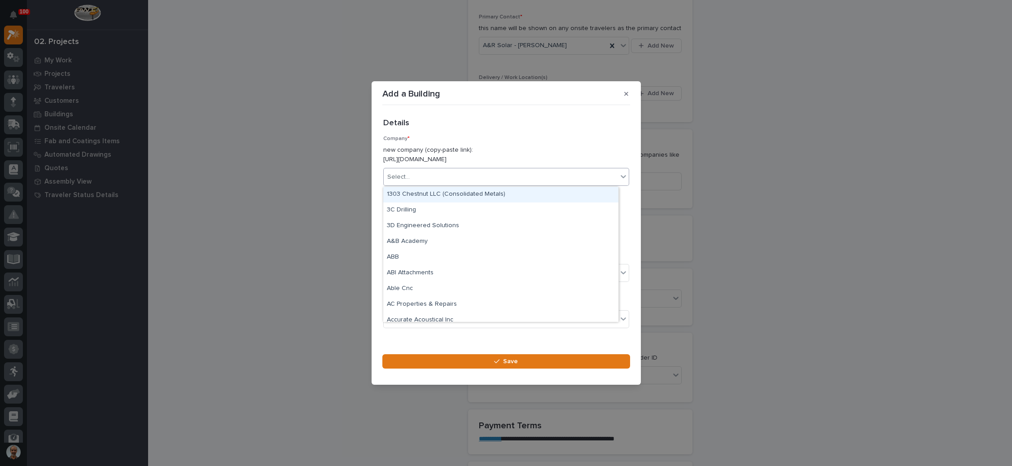
click at [452, 180] on div "Select..." at bounding box center [501, 177] width 234 height 15
type input "**"
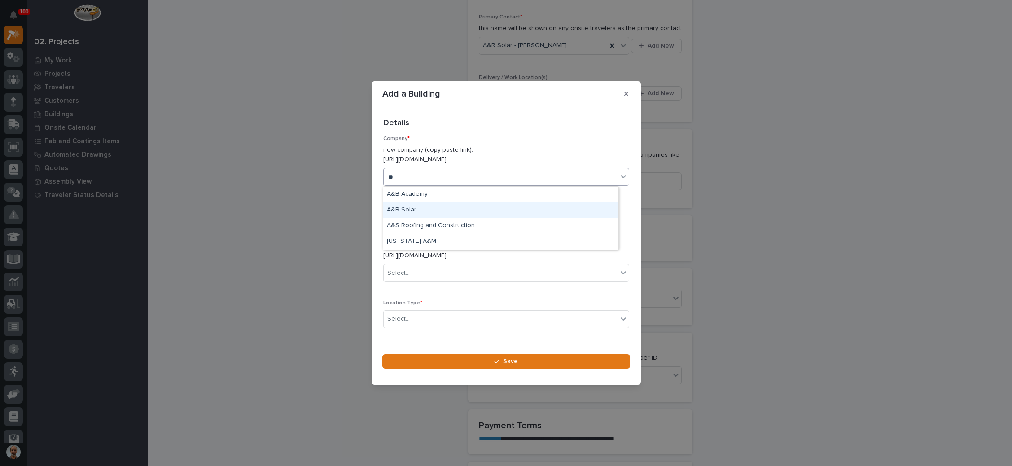
click at [427, 214] on div "A&R Solar" at bounding box center [500, 210] width 235 height 16
click at [439, 275] on div "Select..." at bounding box center [501, 273] width 234 height 15
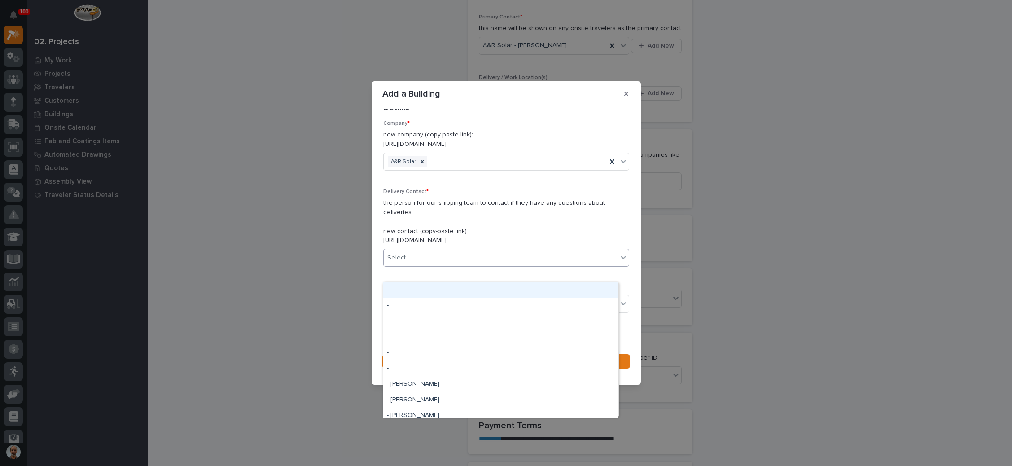
scroll to position [24, 0]
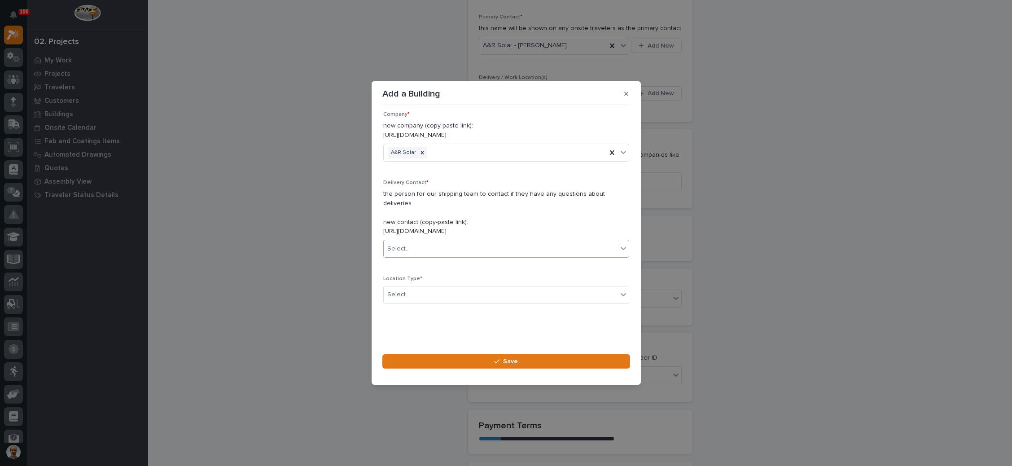
click at [490, 246] on div "Select..." at bounding box center [501, 248] width 234 height 15
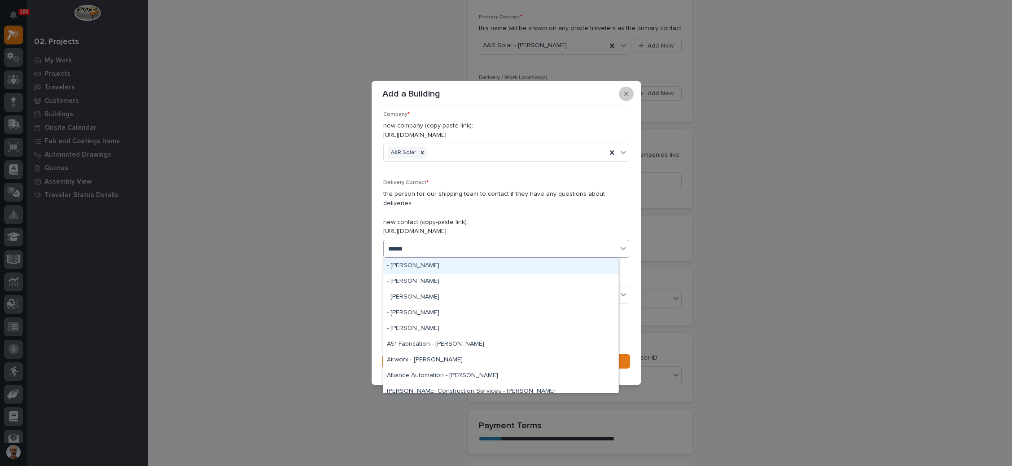
type input "*****"
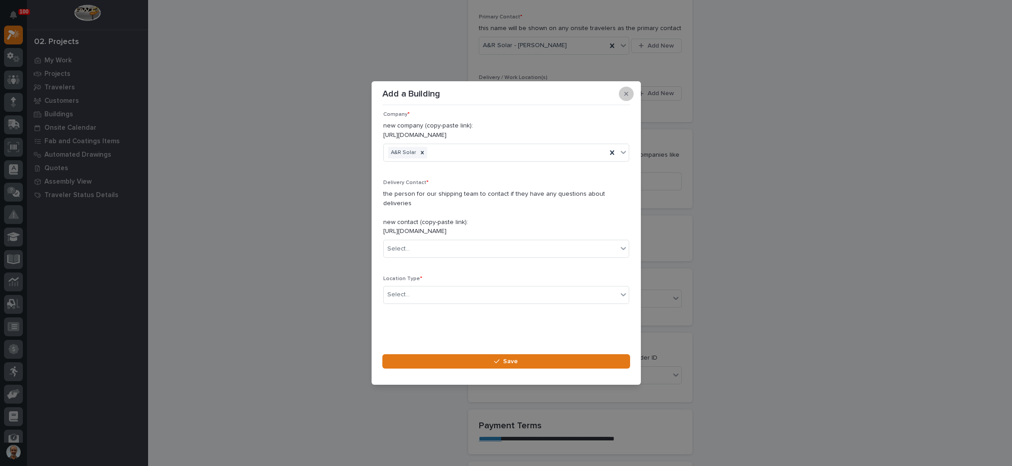
click at [626, 95] on icon "button" at bounding box center [626, 94] width 4 height 6
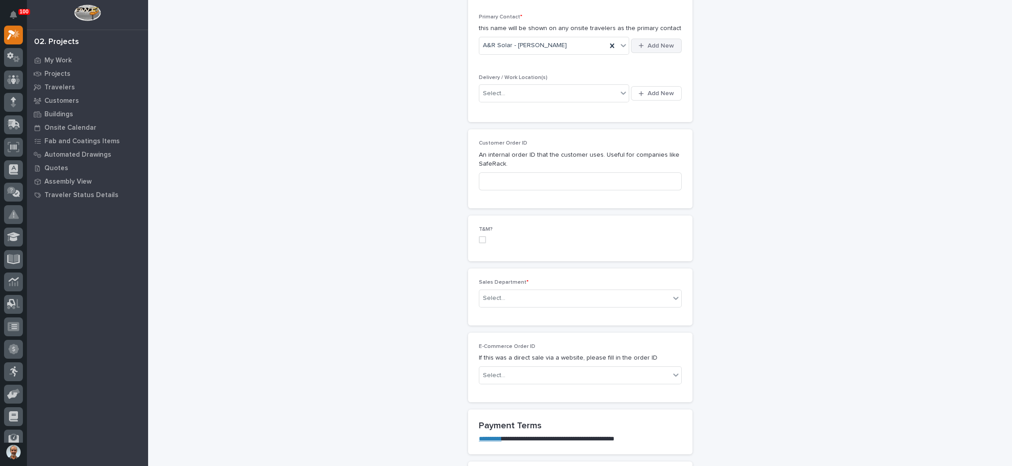
click at [649, 39] on button "Add New" at bounding box center [656, 46] width 50 height 14
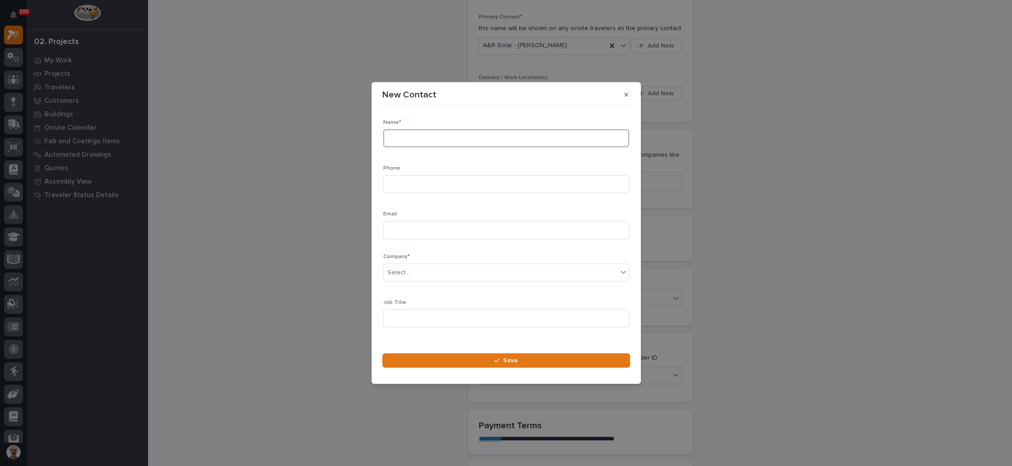
click at [429, 138] on input at bounding box center [506, 138] width 246 height 18
type input "[PERSON_NAME]"
drag, startPoint x: 424, startPoint y: 180, endPoint x: 425, endPoint y: 186, distance: 5.9
click at [425, 184] on input at bounding box center [506, 184] width 246 height 18
paste input "[PHONE_NUMBER]"
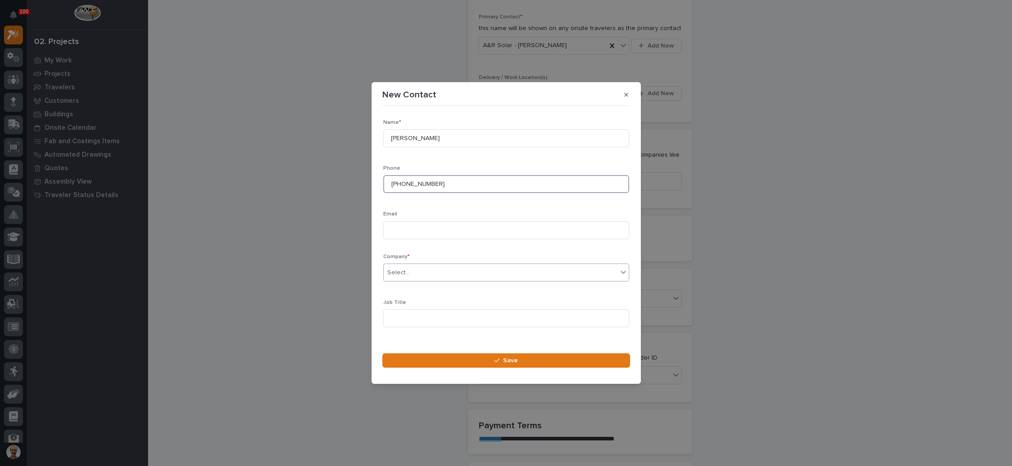
type input "[PHONE_NUMBER]"
click at [432, 271] on div "Select..." at bounding box center [501, 272] width 234 height 15
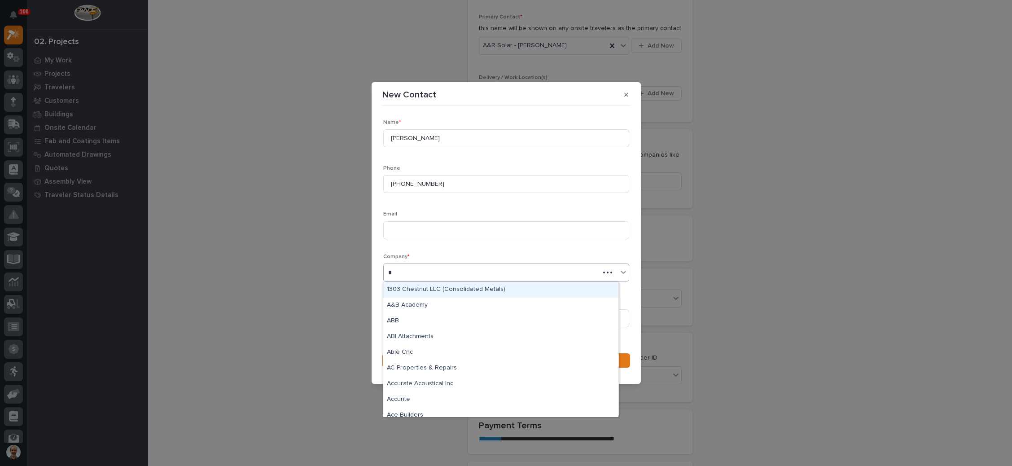
type input "**"
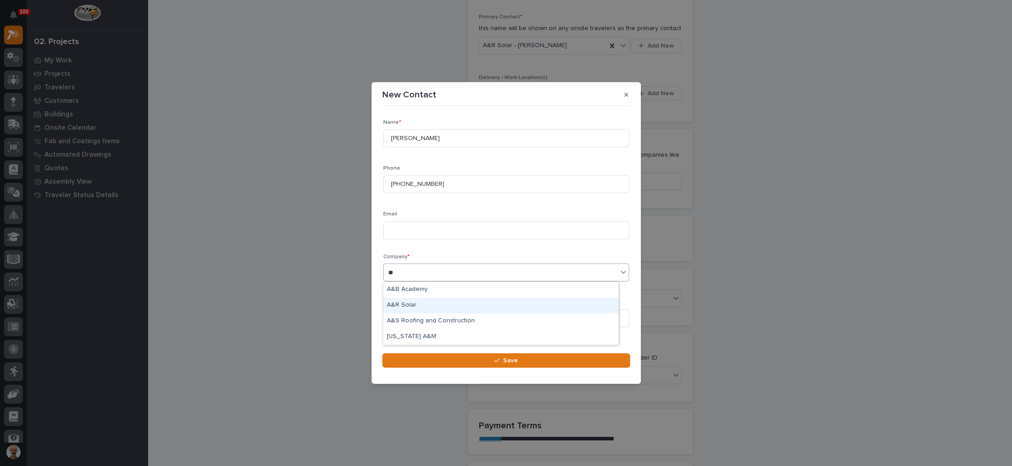
click at [427, 304] on div "A&R Solar" at bounding box center [500, 306] width 235 height 16
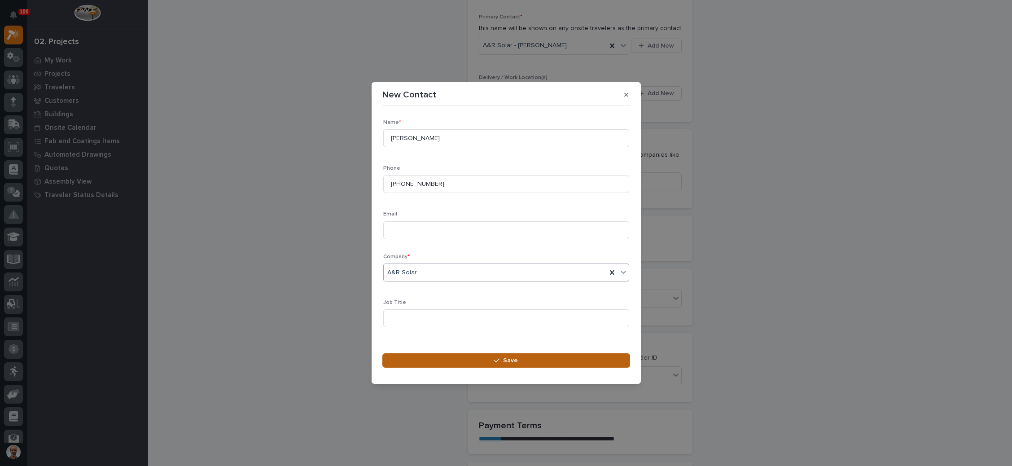
click at [506, 363] on span "Save" at bounding box center [510, 360] width 15 height 8
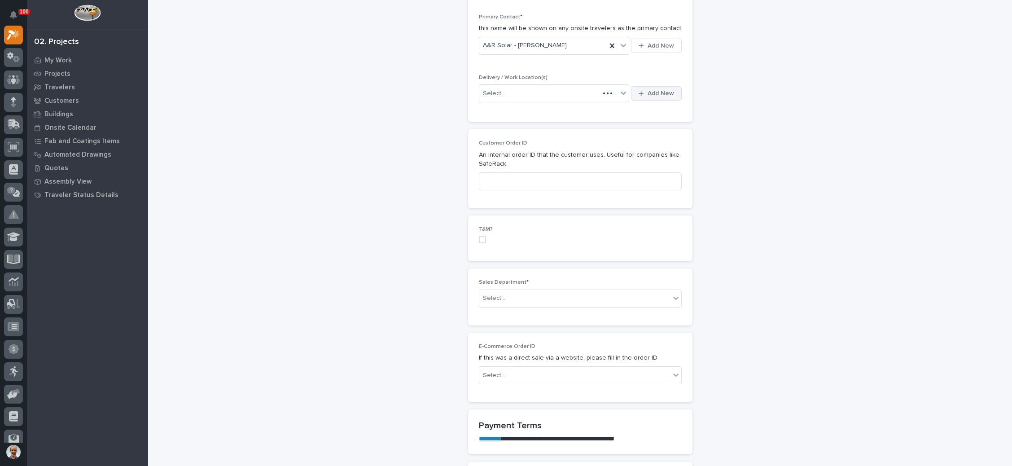
click at [640, 91] on div "button" at bounding box center [643, 94] width 9 height 6
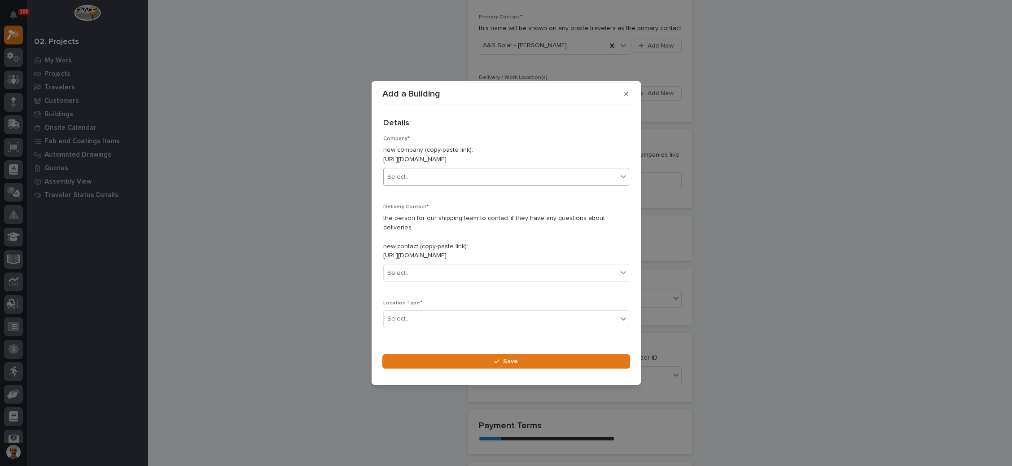
click at [426, 177] on div "Select..." at bounding box center [501, 177] width 234 height 15
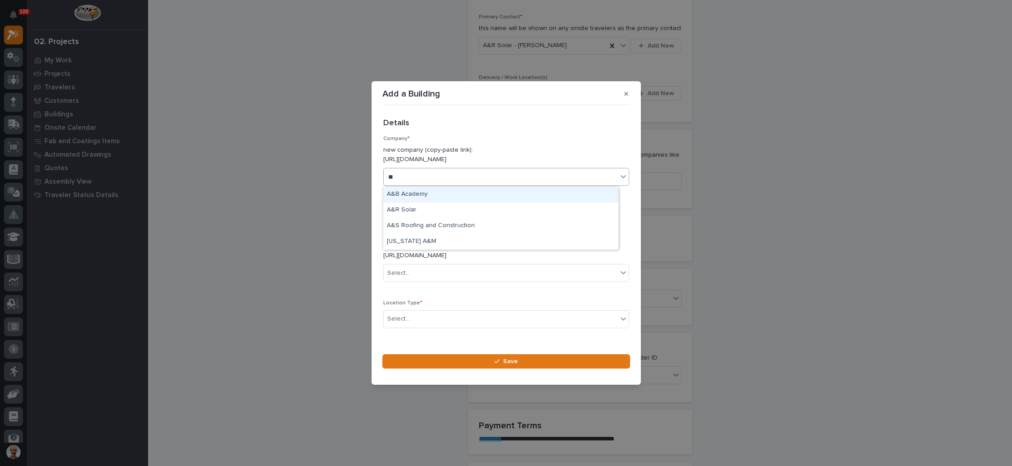
type input "***"
click at [408, 188] on div "A&R Solar" at bounding box center [500, 195] width 235 height 16
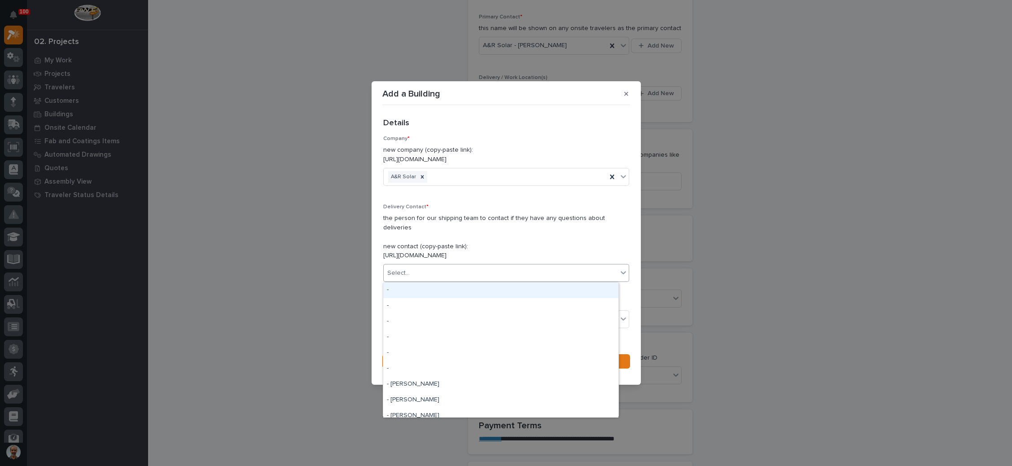
click at [441, 268] on div "Select..." at bounding box center [501, 273] width 234 height 15
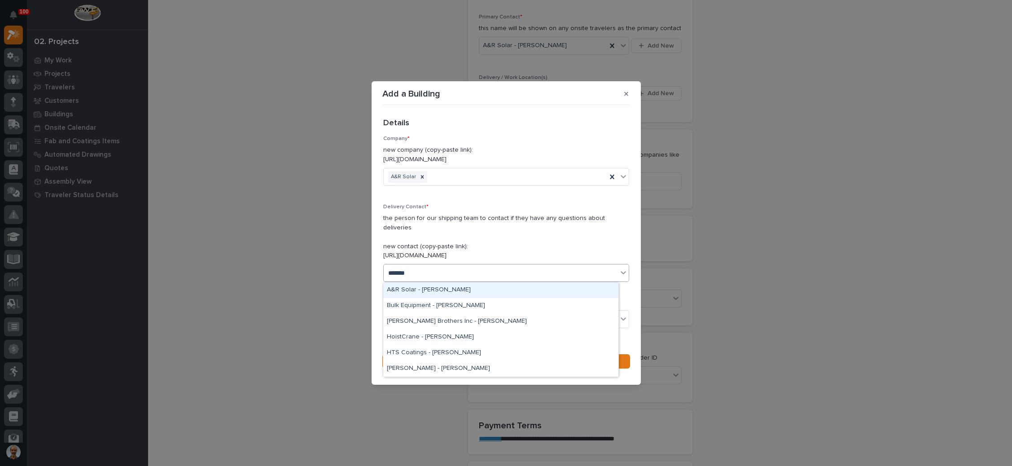
type input "********"
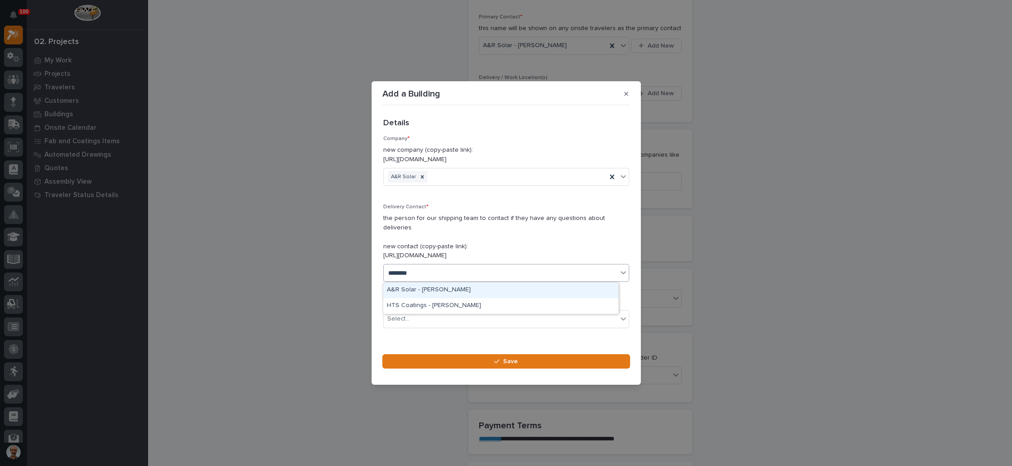
click at [444, 285] on div "A&R Solar - [PERSON_NAME]" at bounding box center [500, 290] width 235 height 16
click at [437, 314] on div "Select..." at bounding box center [501, 318] width 234 height 15
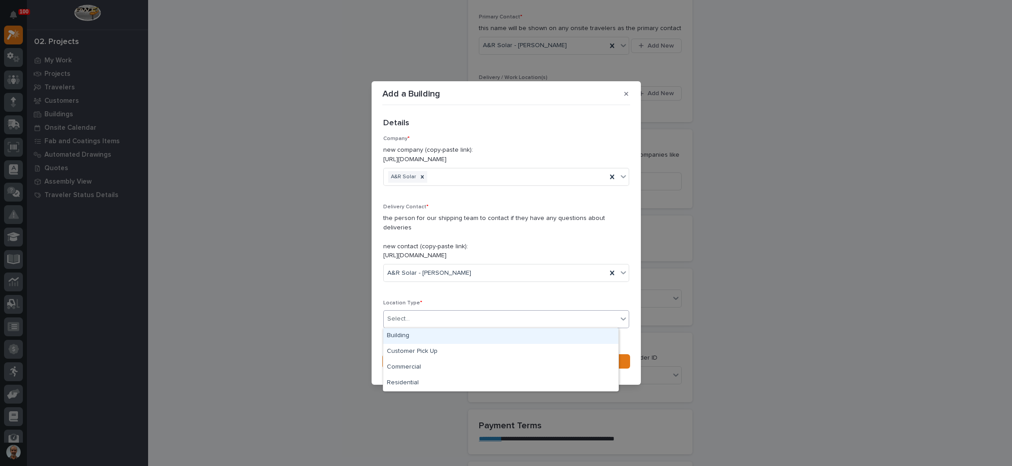
click at [429, 334] on div "Building" at bounding box center [500, 336] width 235 height 16
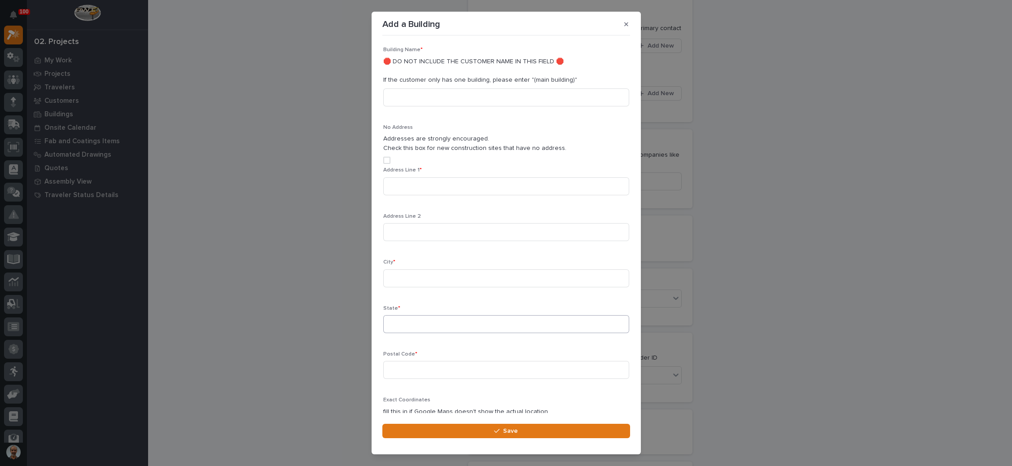
scroll to position [250, 0]
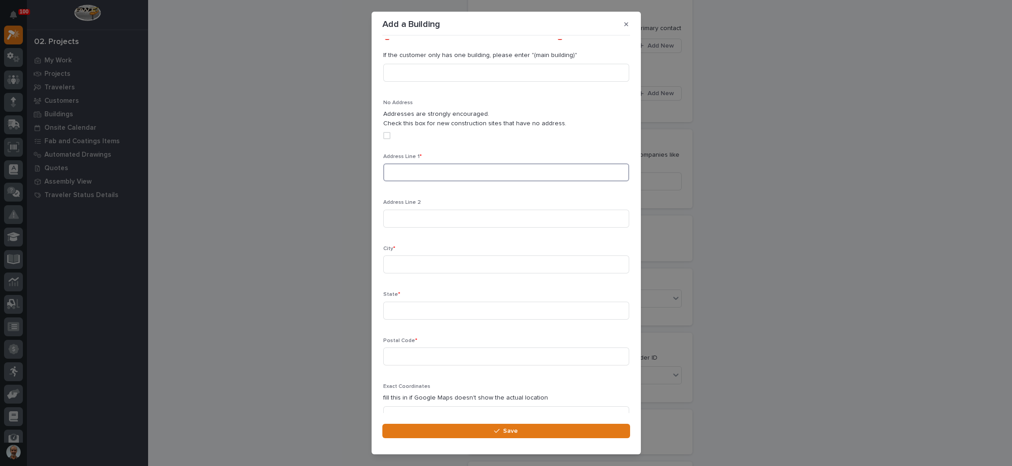
click at [442, 175] on input at bounding box center [506, 172] width 246 height 18
paste input "[STREET_ADDRESS][PERSON_NAME]"
type input "[STREET_ADDRESS][PERSON_NAME]"
click at [438, 262] on input at bounding box center [506, 264] width 246 height 18
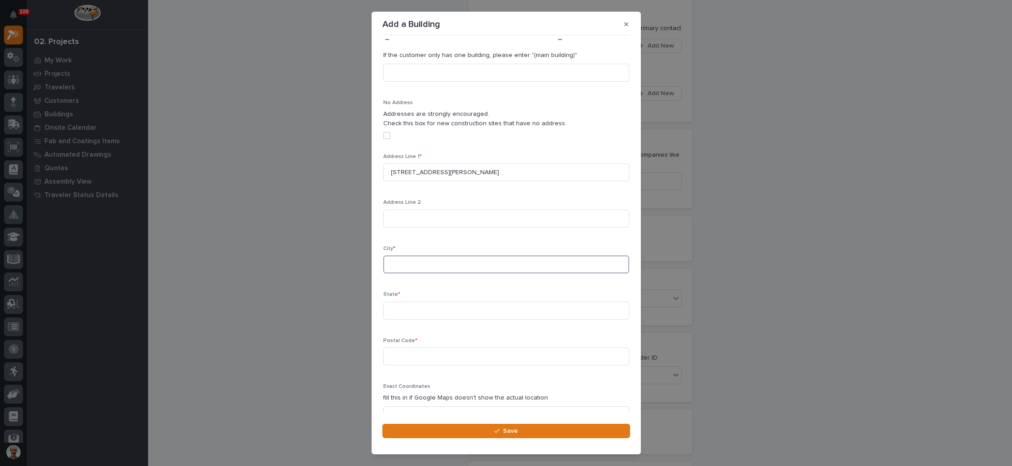
paste input ": La [PERSON_NAME] M.S Stairs"
drag, startPoint x: 412, startPoint y: 263, endPoint x: 379, endPoint y: 263, distance: 33.7
click at [379, 263] on section "Add a Building Loading... Saving… Loading... Saving… Loading... Saving… Details…" at bounding box center [506, 233] width 269 height 443
paste input "[STREET_ADDRESS][PERSON_NAME]"
drag, startPoint x: 429, startPoint y: 266, endPoint x: 373, endPoint y: 263, distance: 56.1
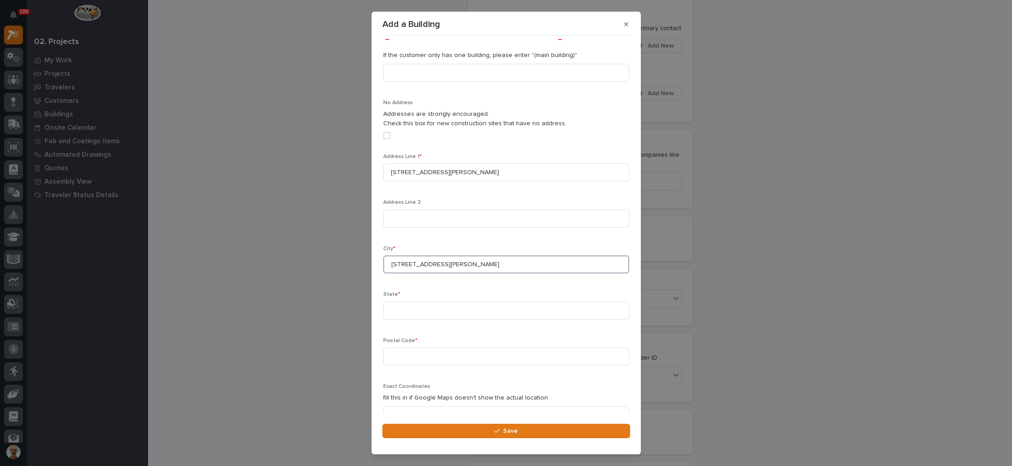
click at [373, 263] on section "Add a Building Loading... Saving… Loading... Saving… Loading... Saving… Details…" at bounding box center [506, 233] width 269 height 443
type input "La [PERSON_NAME], WA 98257"
drag, startPoint x: 415, startPoint y: 301, endPoint x: 418, endPoint y: 313, distance: 12.6
click at [415, 302] on input at bounding box center [506, 311] width 246 height 18
type input "WA"
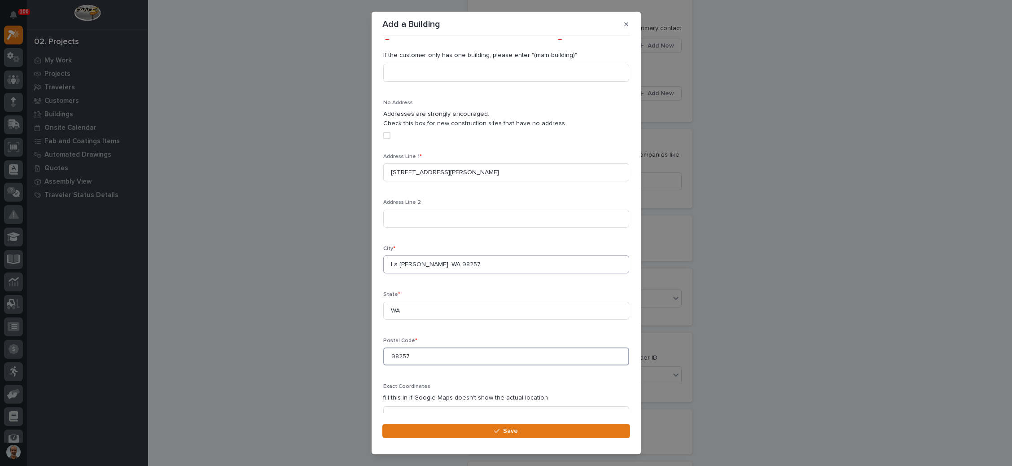
type input "98257"
click at [456, 259] on input "La [PERSON_NAME], WA 98257" at bounding box center [506, 264] width 246 height 18
type input "La [PERSON_NAME]"
click at [495, 171] on input "[STREET_ADDRESS][PERSON_NAME]" at bounding box center [506, 172] width 246 height 18
type input "[STREET_ADDRESS]"
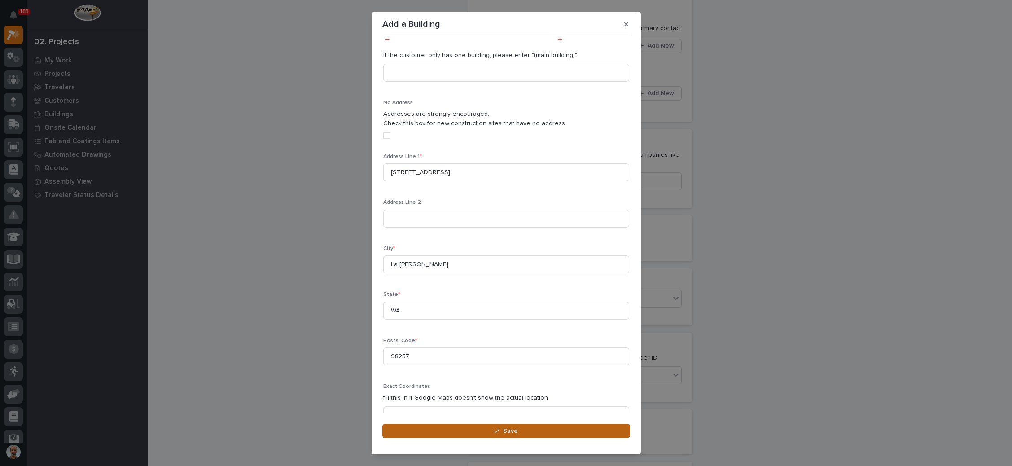
click at [500, 436] on button "Save" at bounding box center [506, 431] width 248 height 14
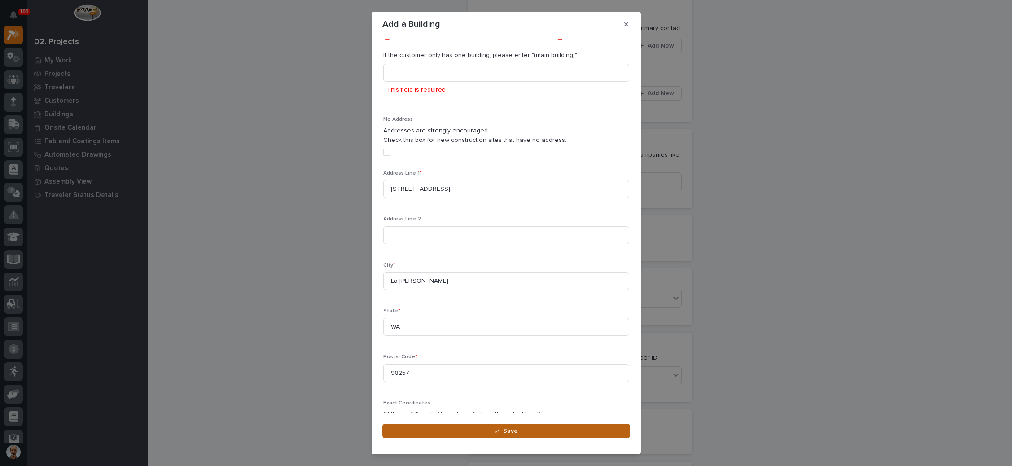
scroll to position [15, 0]
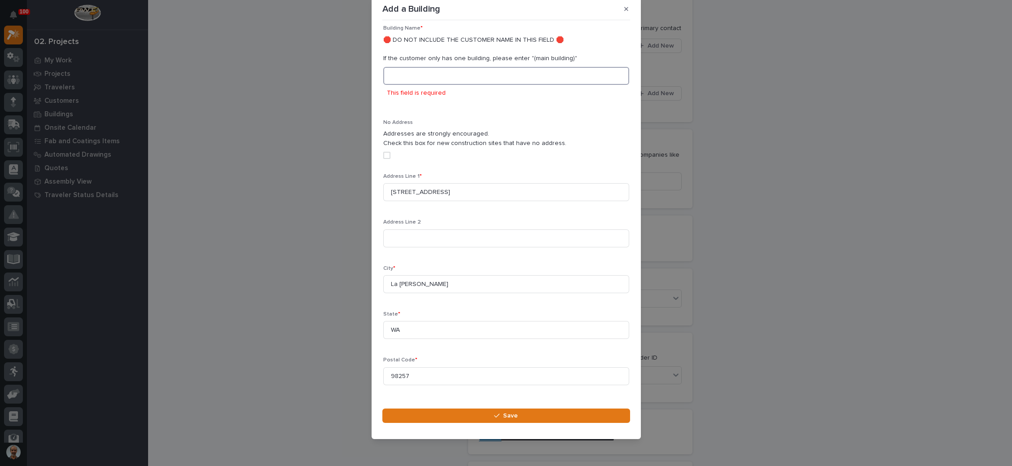
click at [448, 75] on input at bounding box center [506, 76] width 246 height 18
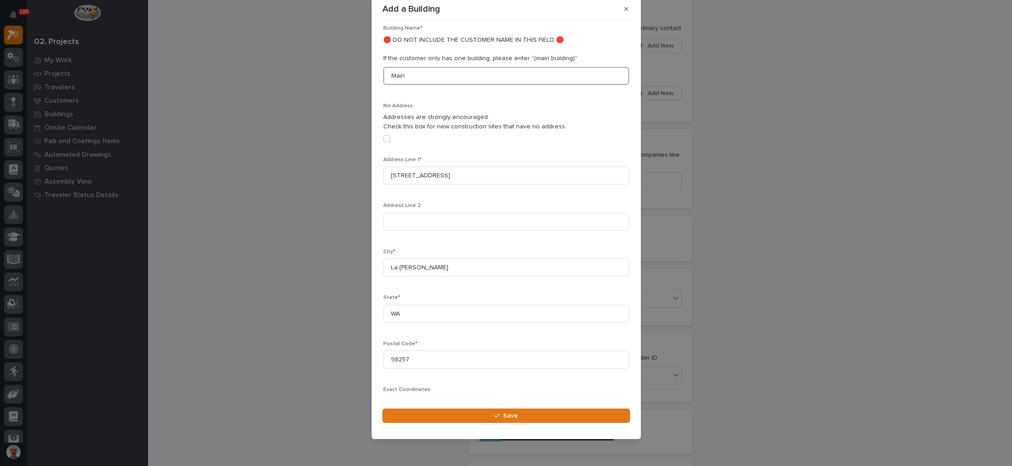
scroll to position [224, 0]
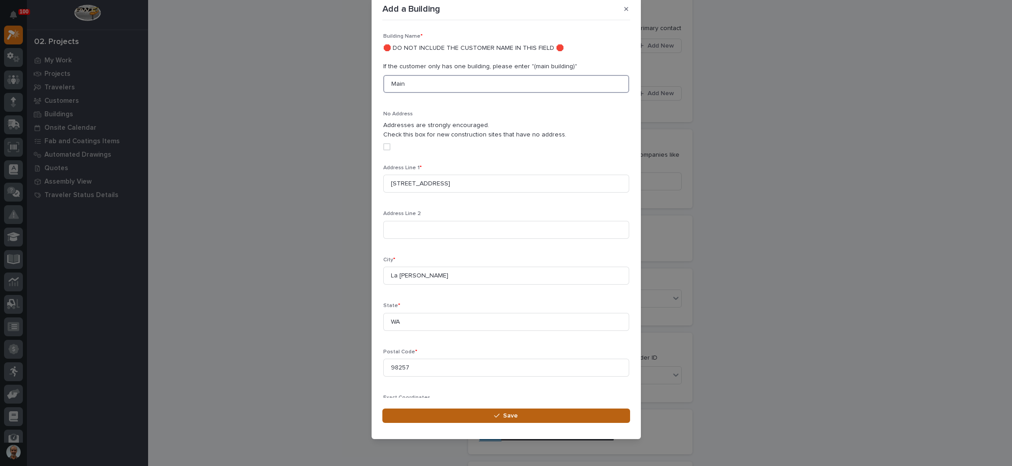
type input "Main"
click at [504, 411] on button "Save" at bounding box center [506, 415] width 248 height 14
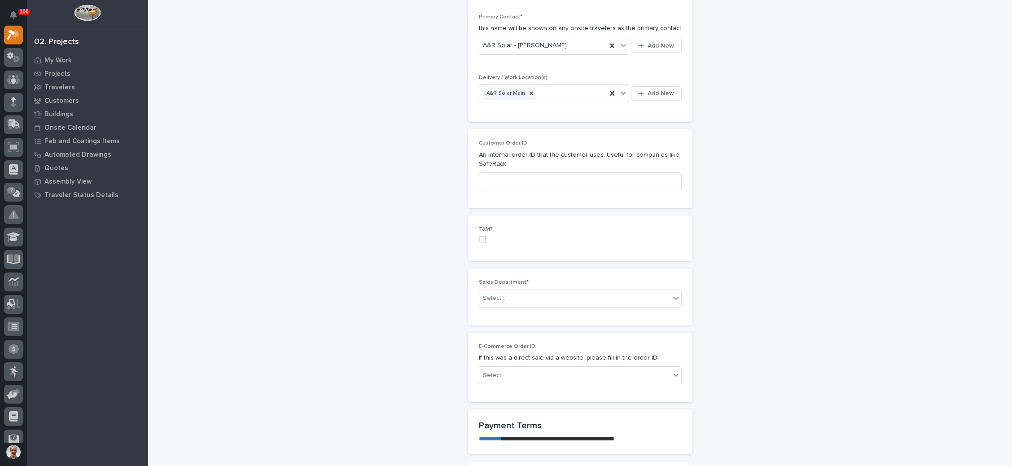
scroll to position [404, 0]
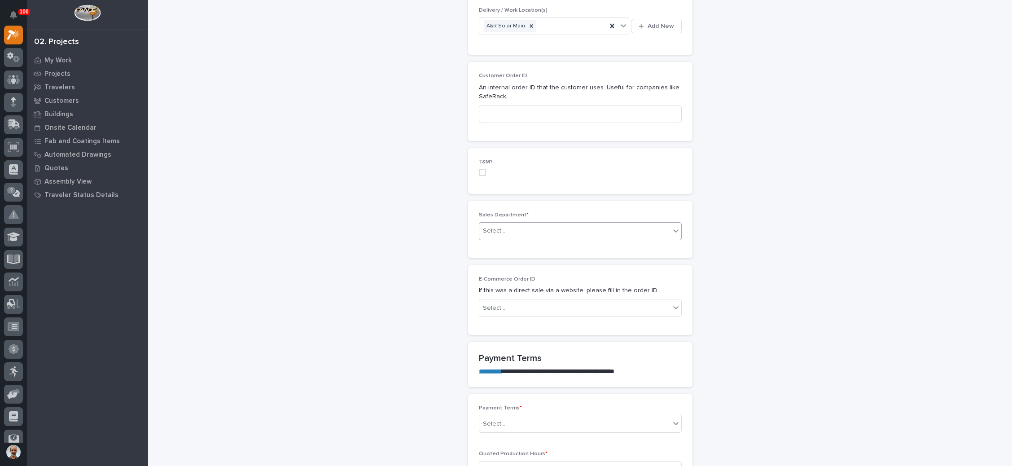
click at [548, 227] on div "Select..." at bounding box center [574, 231] width 191 height 15
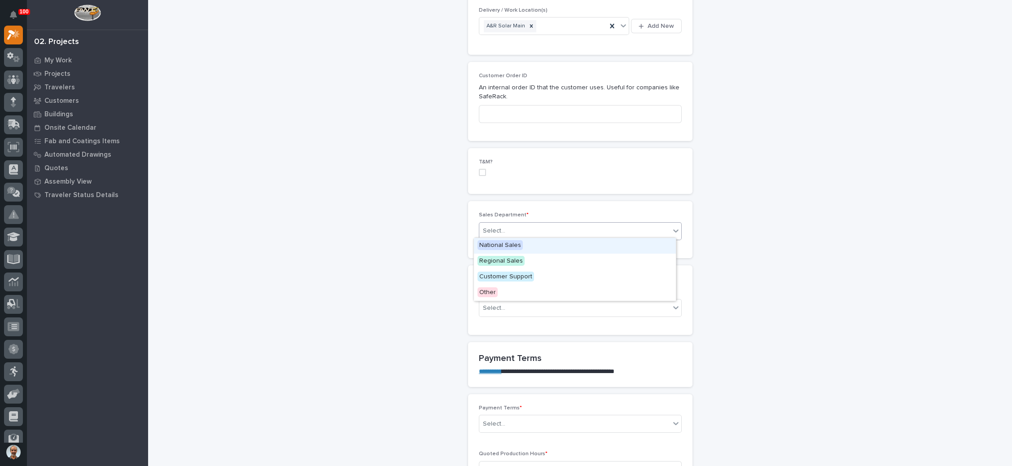
click at [533, 245] on div "National Sales" at bounding box center [575, 246] width 202 height 16
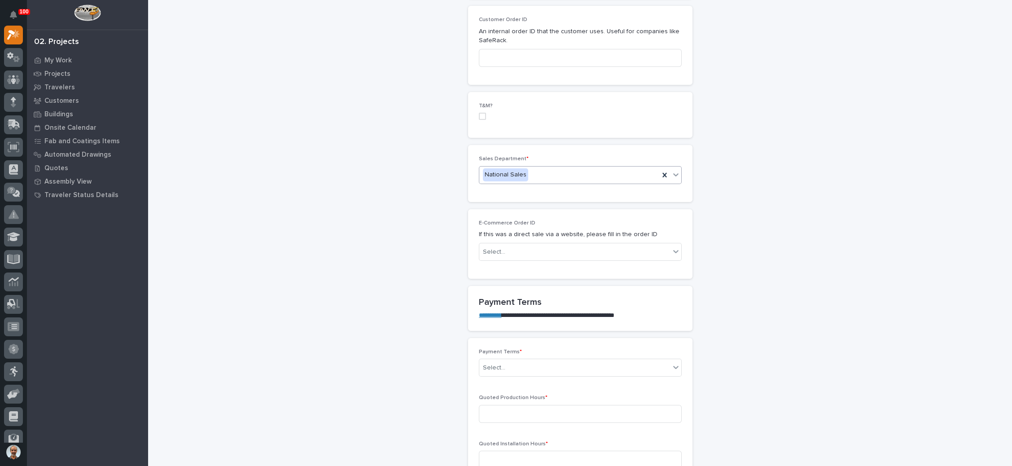
scroll to position [471, 0]
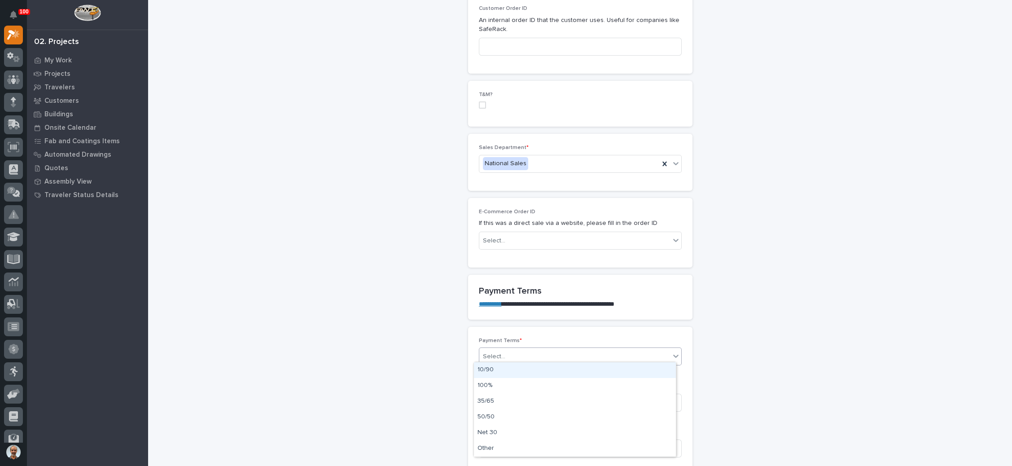
click at [534, 354] on div "Select..." at bounding box center [574, 356] width 191 height 15
click at [511, 383] on div "100%" at bounding box center [575, 386] width 202 height 16
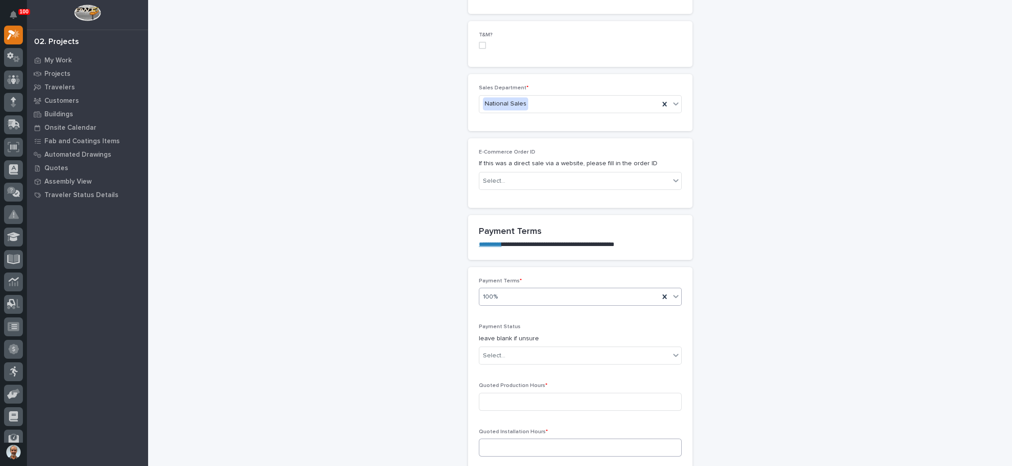
scroll to position [606, 0]
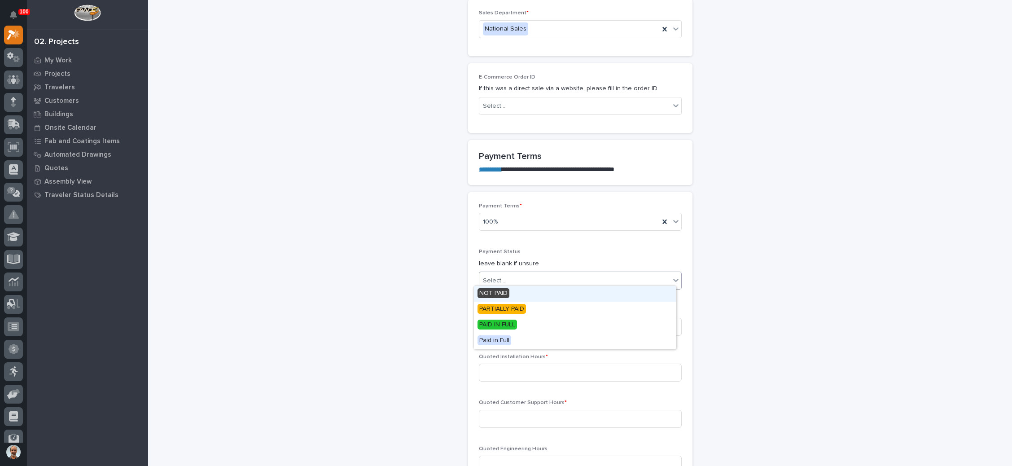
click at [533, 275] on div "Select..." at bounding box center [574, 280] width 191 height 15
click at [525, 293] on div "NOT PAID" at bounding box center [575, 294] width 202 height 16
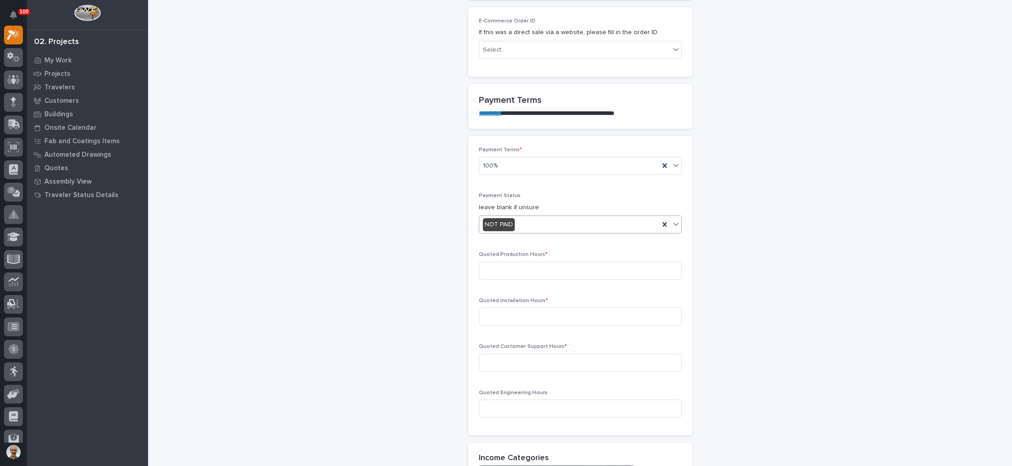
scroll to position [673, 0]
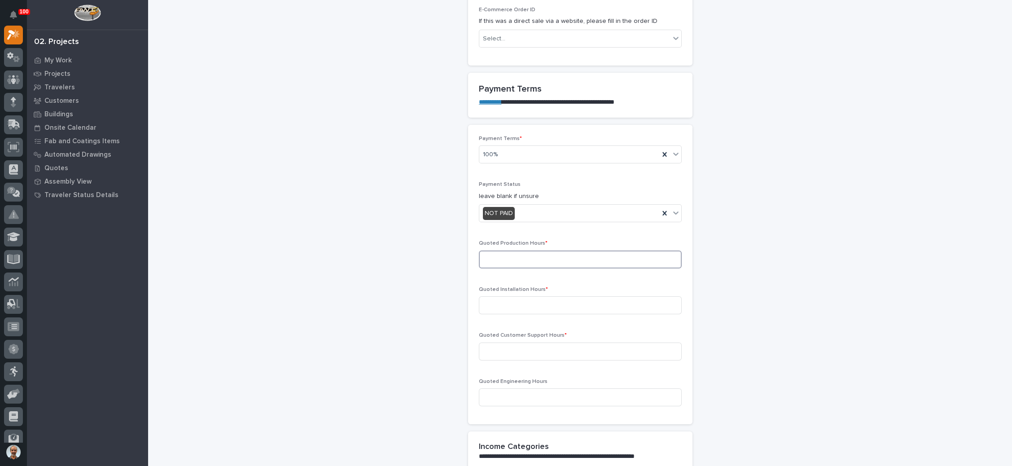
click at [540, 258] on input at bounding box center [580, 259] width 203 height 18
click at [539, 259] on input at bounding box center [580, 259] width 203 height 18
type input "31"
click at [545, 303] on input at bounding box center [580, 305] width 203 height 18
type input "0"
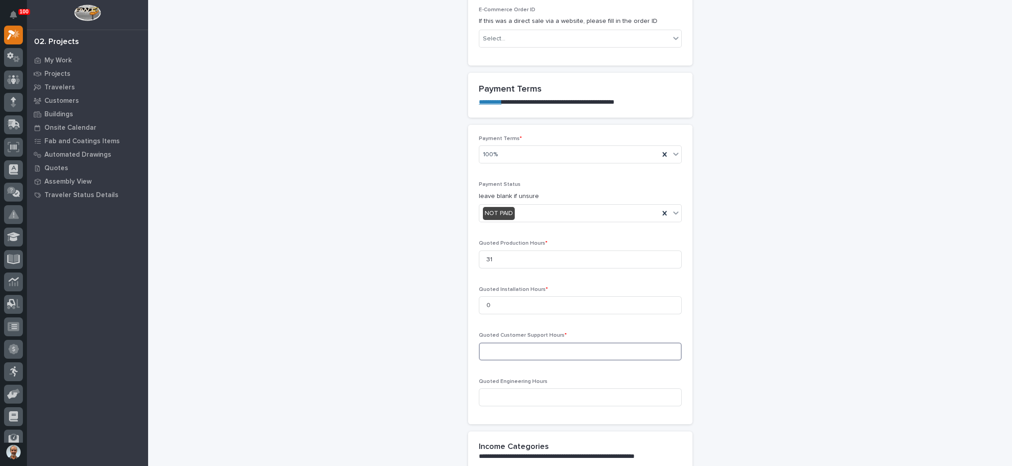
click at [552, 353] on input at bounding box center [580, 351] width 203 height 18
type input "0"
click at [536, 392] on input at bounding box center [580, 397] width 203 height 18
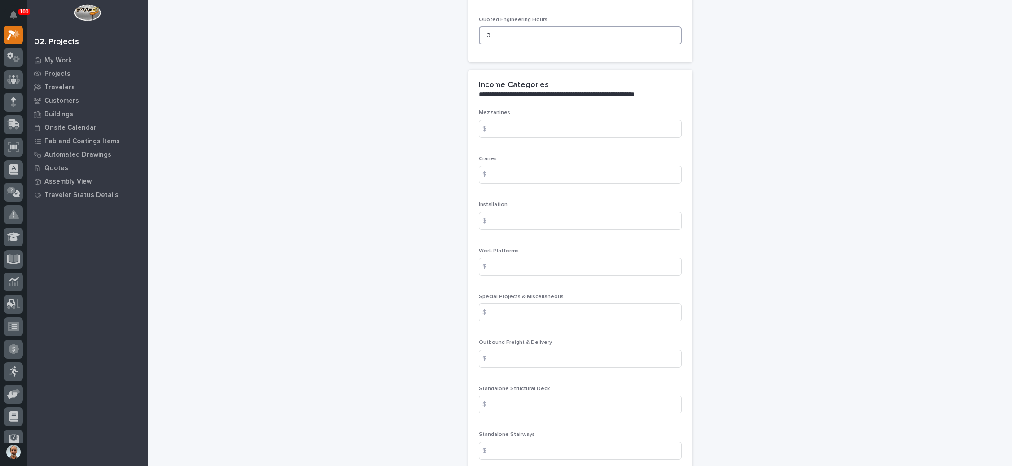
scroll to position [1077, 0]
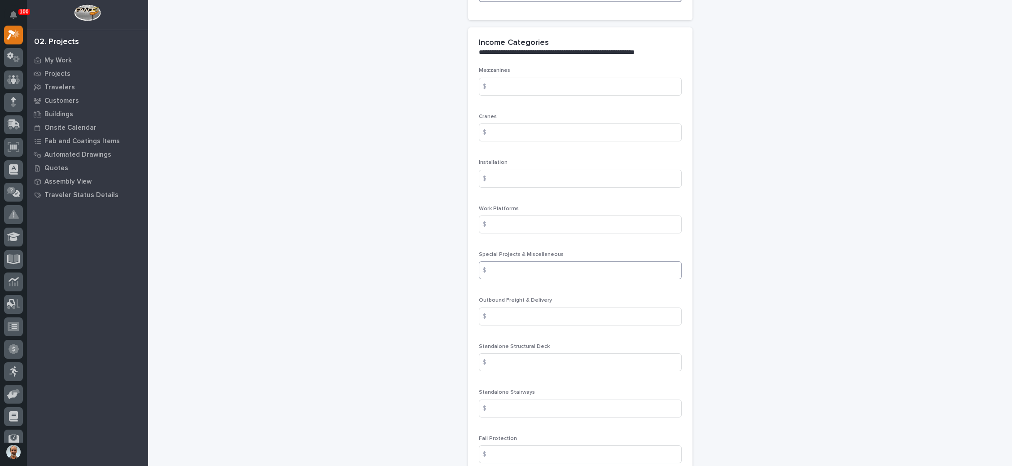
type input "3"
click at [545, 268] on input at bounding box center [580, 270] width 203 height 18
type input "1295"
click at [531, 309] on input at bounding box center [580, 316] width 203 height 18
type input "1695"
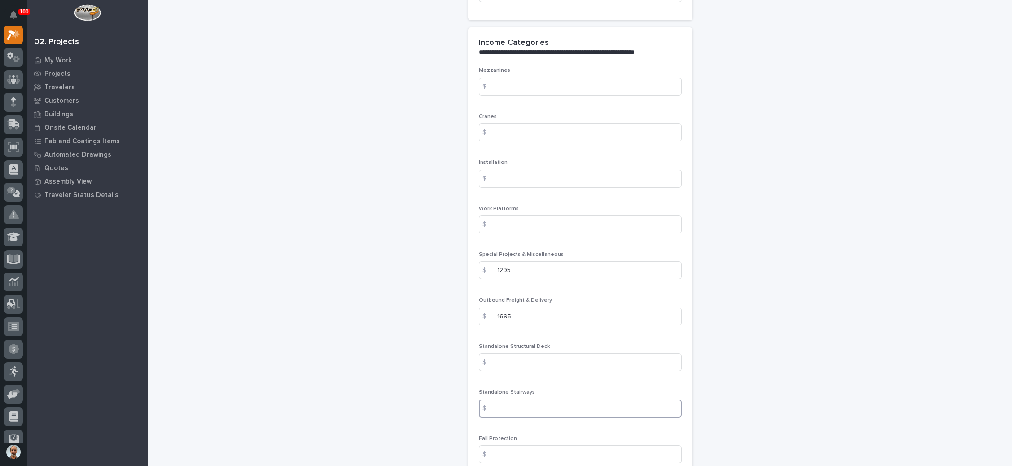
click at [520, 399] on input at bounding box center [580, 408] width 203 height 18
drag, startPoint x: 527, startPoint y: 273, endPoint x: 479, endPoint y: 274, distance: 47.6
click at [479, 274] on div "$ 1295" at bounding box center [580, 270] width 203 height 18
type input "1400"
click at [536, 404] on input at bounding box center [580, 408] width 203 height 18
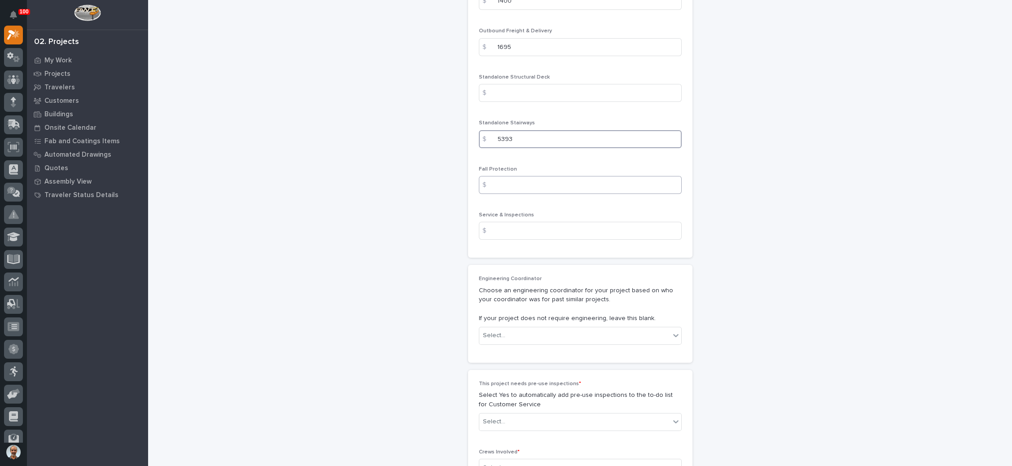
scroll to position [1481, 0]
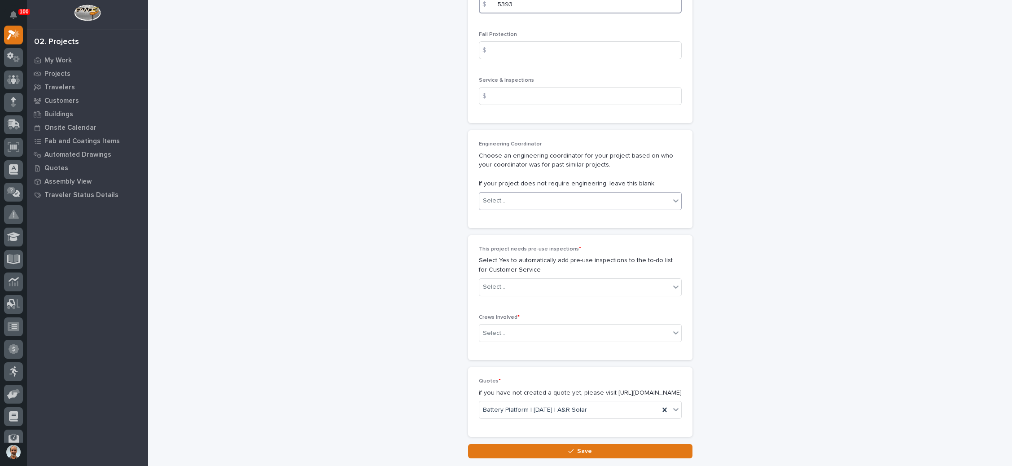
type input "5393"
click at [588, 197] on div "Select..." at bounding box center [574, 200] width 191 height 15
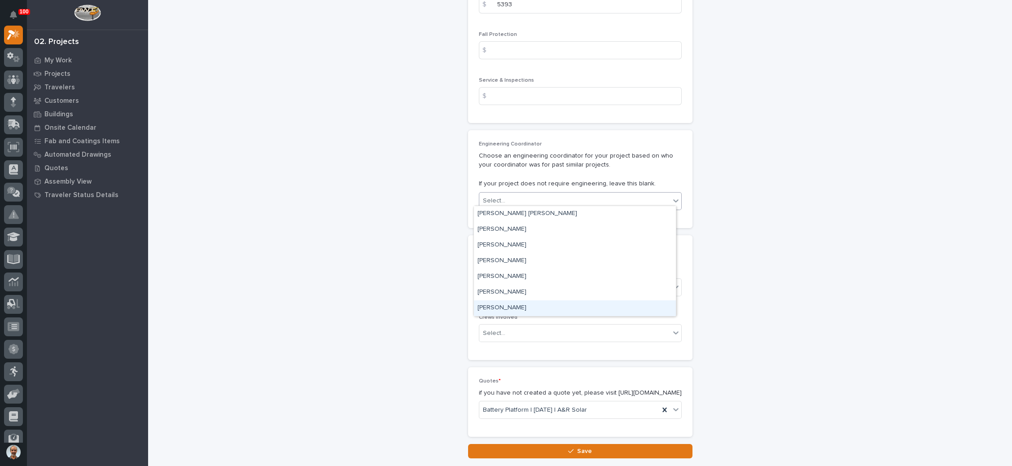
click at [547, 308] on div "[PERSON_NAME]" at bounding box center [575, 308] width 202 height 16
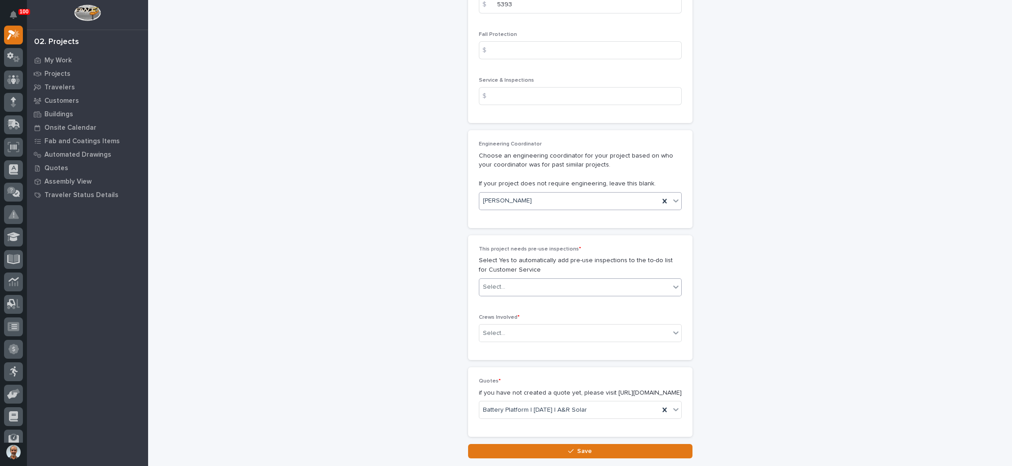
click at [557, 280] on div "Select..." at bounding box center [574, 287] width 191 height 15
click at [539, 312] on div "No" at bounding box center [575, 315] width 202 height 16
click at [535, 326] on div "Select..." at bounding box center [574, 333] width 191 height 15
click at [527, 342] on div "Production" at bounding box center [575, 346] width 202 height 16
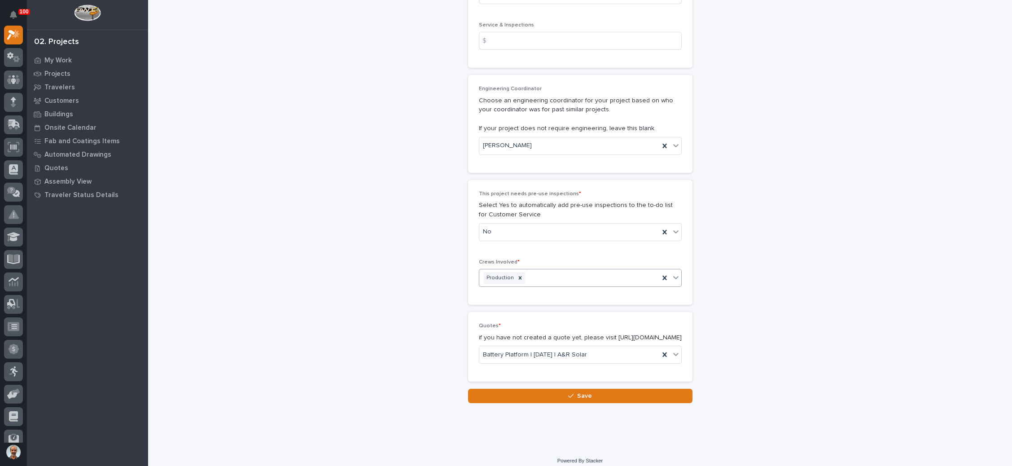
scroll to position [1548, 0]
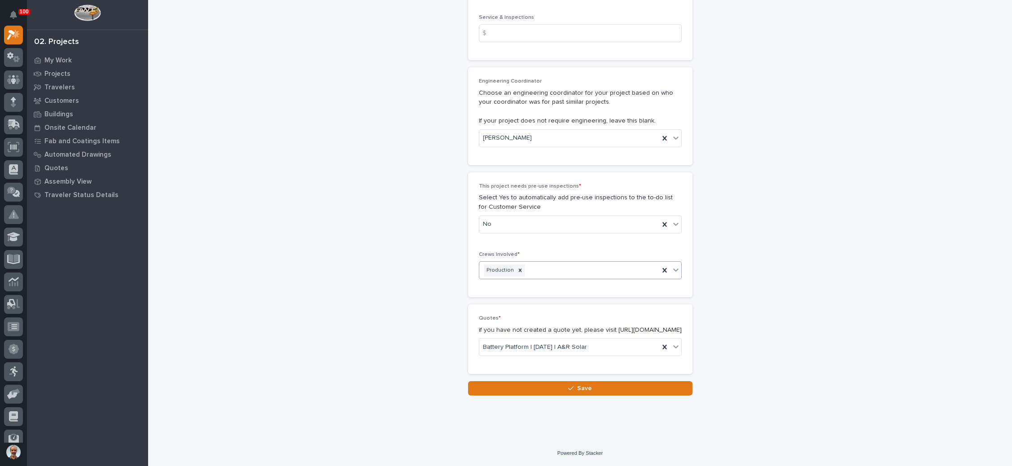
click at [577, 388] on span "Save" at bounding box center [584, 388] width 15 height 8
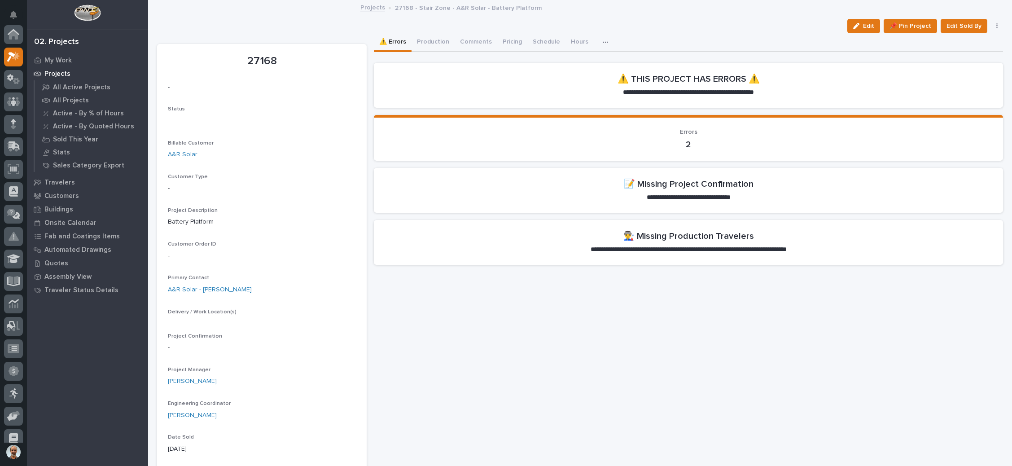
scroll to position [22, 0]
